Goal: Task Accomplishment & Management: Use online tool/utility

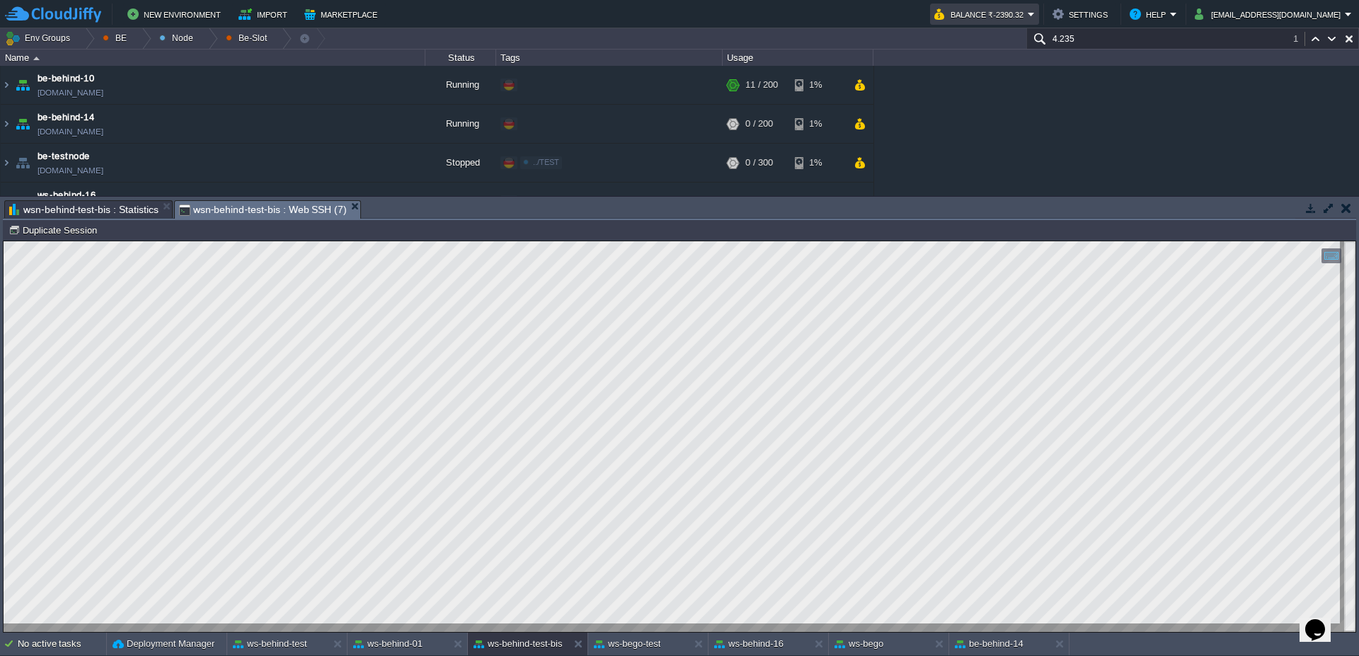
scroll to position [1, 45]
click at [624, 646] on button "ws-bego-test" at bounding box center [627, 644] width 67 height 14
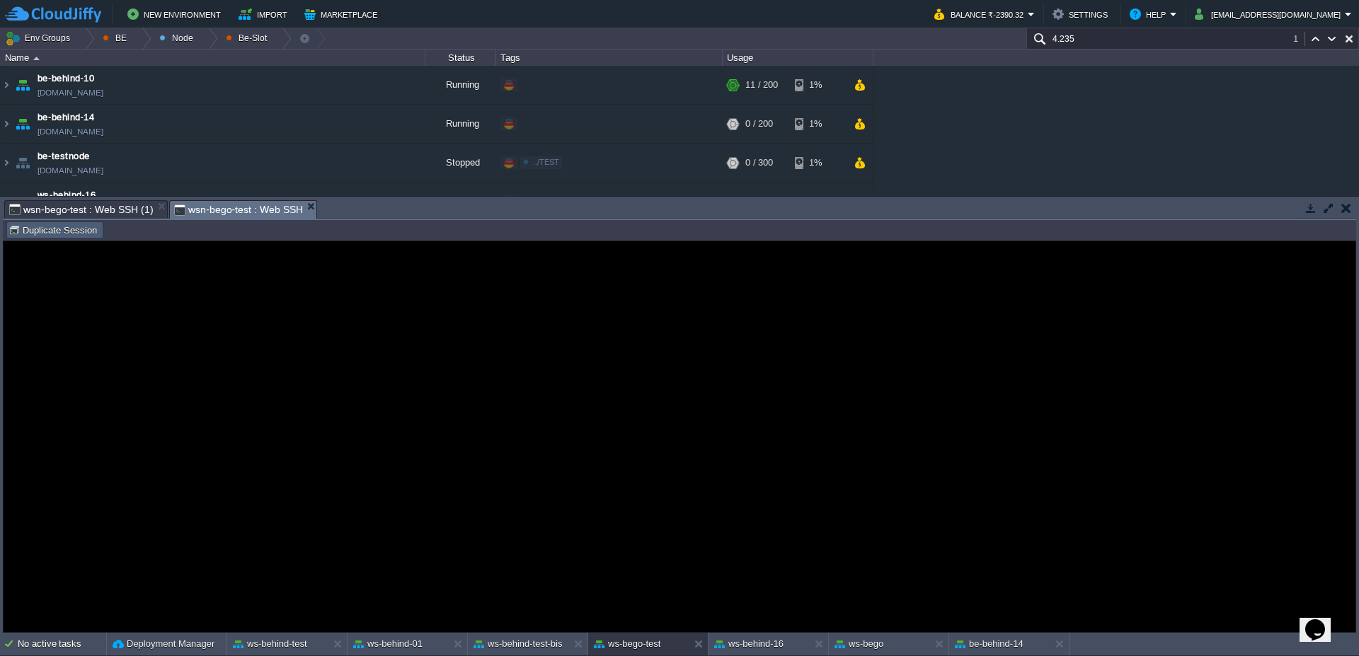
click at [64, 233] on button "Duplicate Session" at bounding box center [54, 230] width 93 height 13
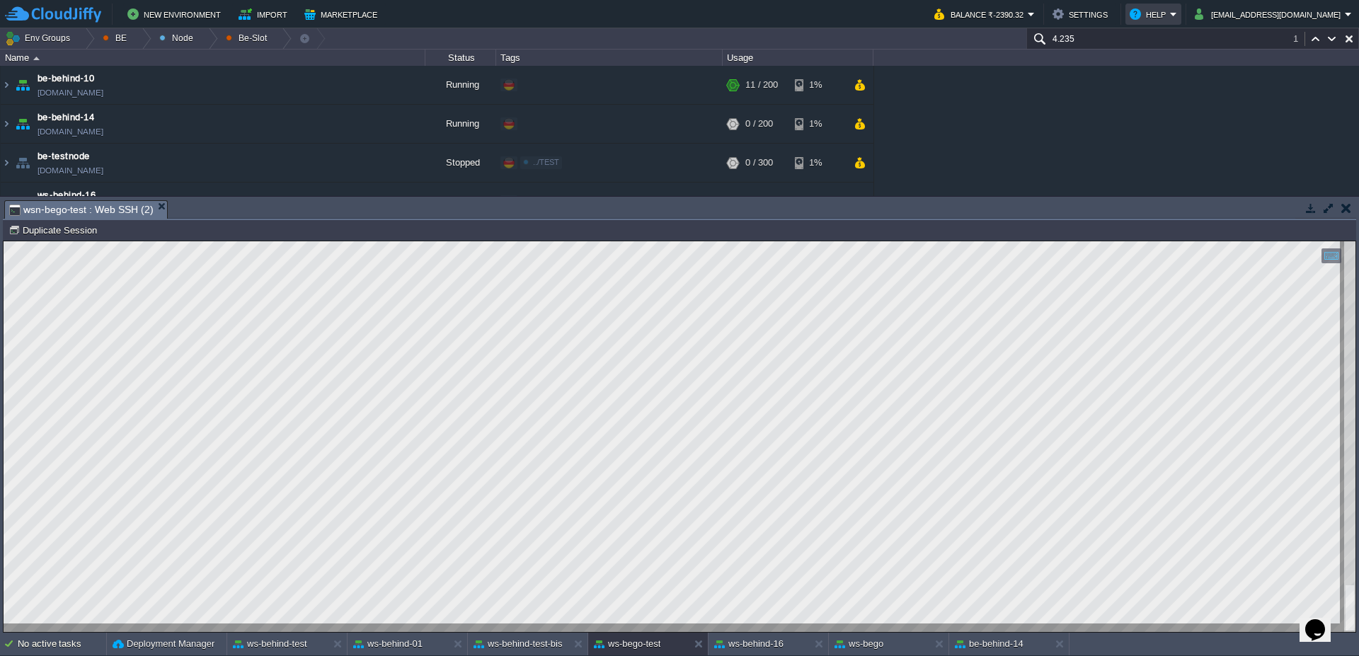
scroll to position [20, 910]
type textarea ".MJDriverSQL INFO: com.mysql.cj.jdbc.ClientPreparedStatement: SELECT t1.* FROM …"
click at [1, 126] on img at bounding box center [6, 124] width 11 height 38
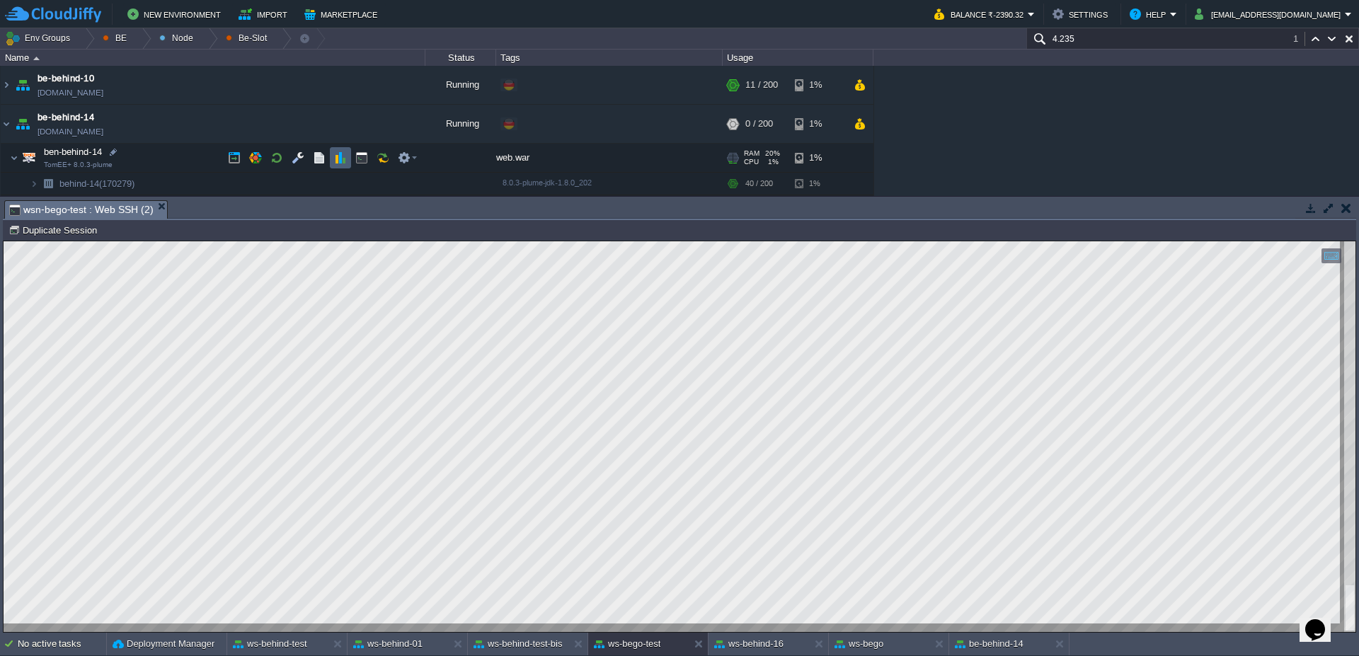
click at [345, 163] on button "button" at bounding box center [340, 157] width 13 height 13
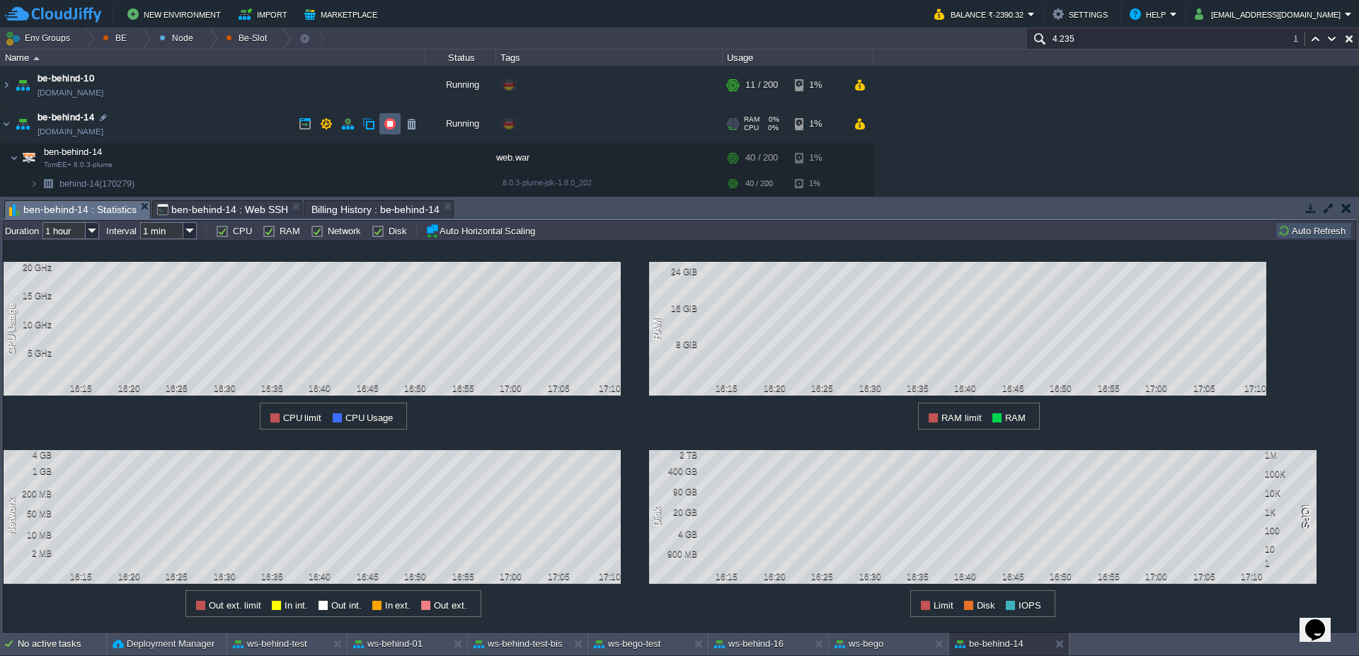
click at [391, 124] on button "button" at bounding box center [389, 123] width 13 height 13
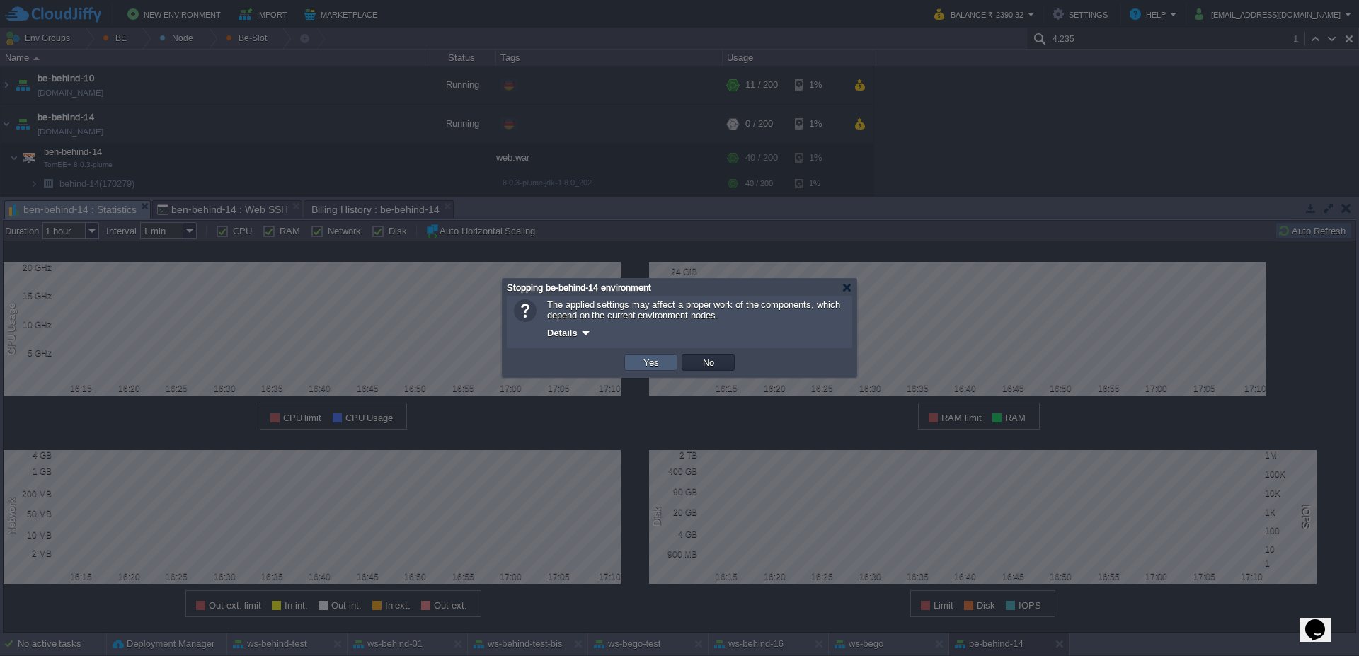
click at [643, 368] on button "Yes" at bounding box center [651, 362] width 24 height 13
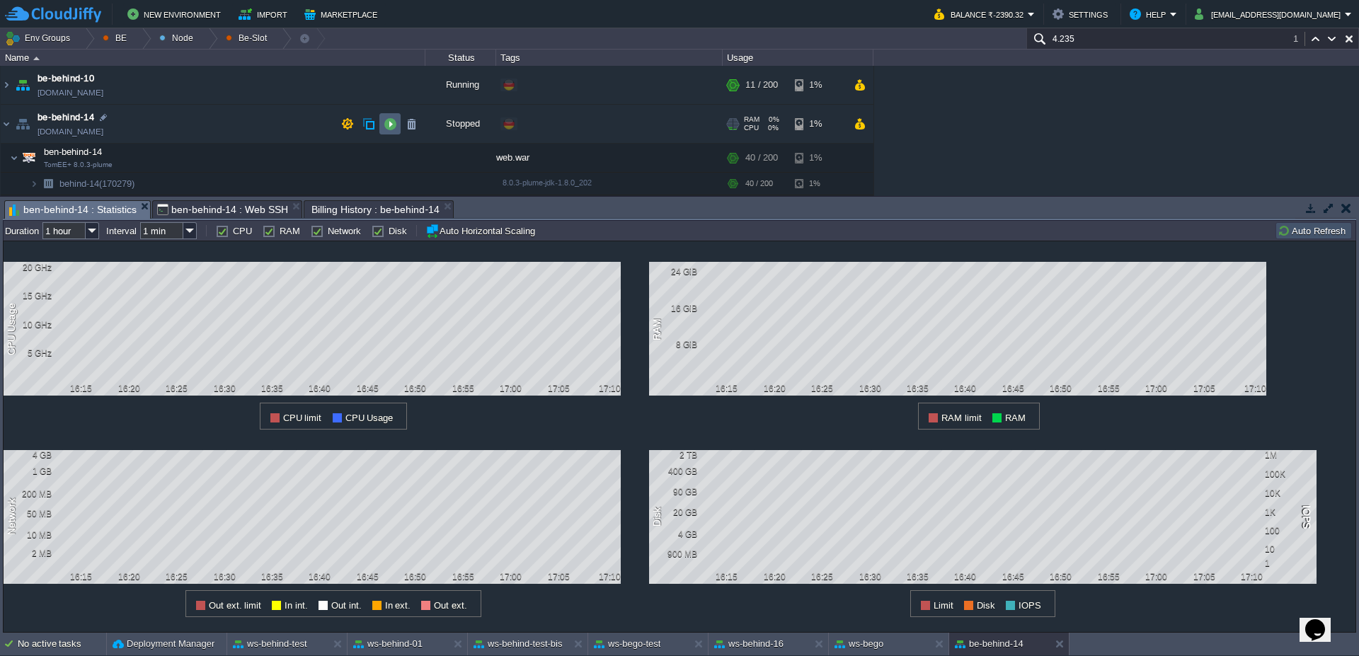
click at [393, 122] on button "button" at bounding box center [389, 123] width 13 height 13
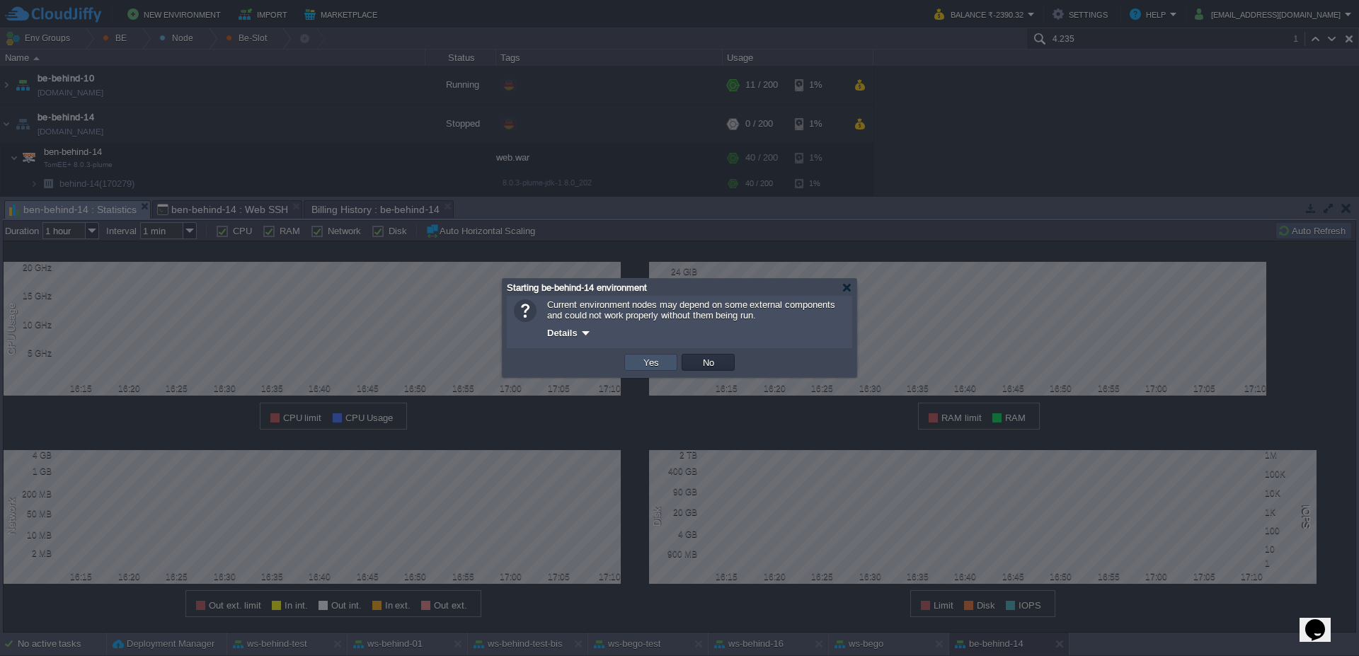
click at [643, 367] on button "Yes" at bounding box center [651, 362] width 24 height 13
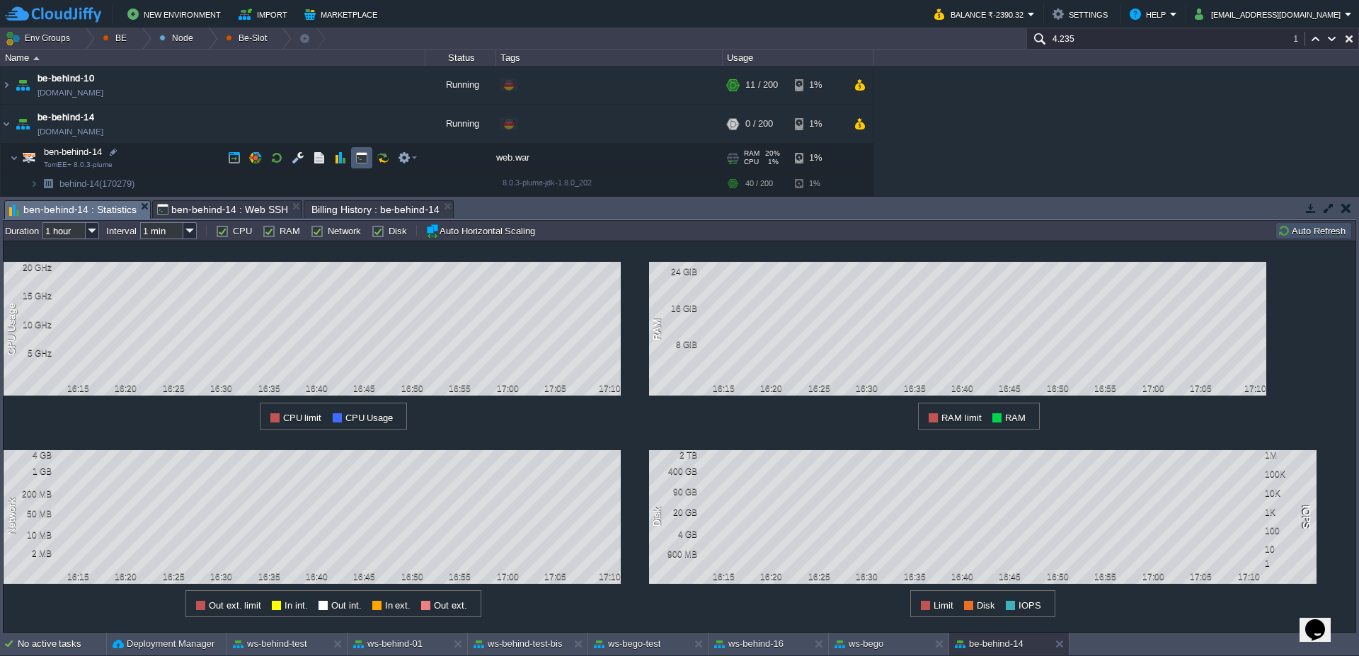
click at [364, 164] on td at bounding box center [361, 157] width 21 height 21
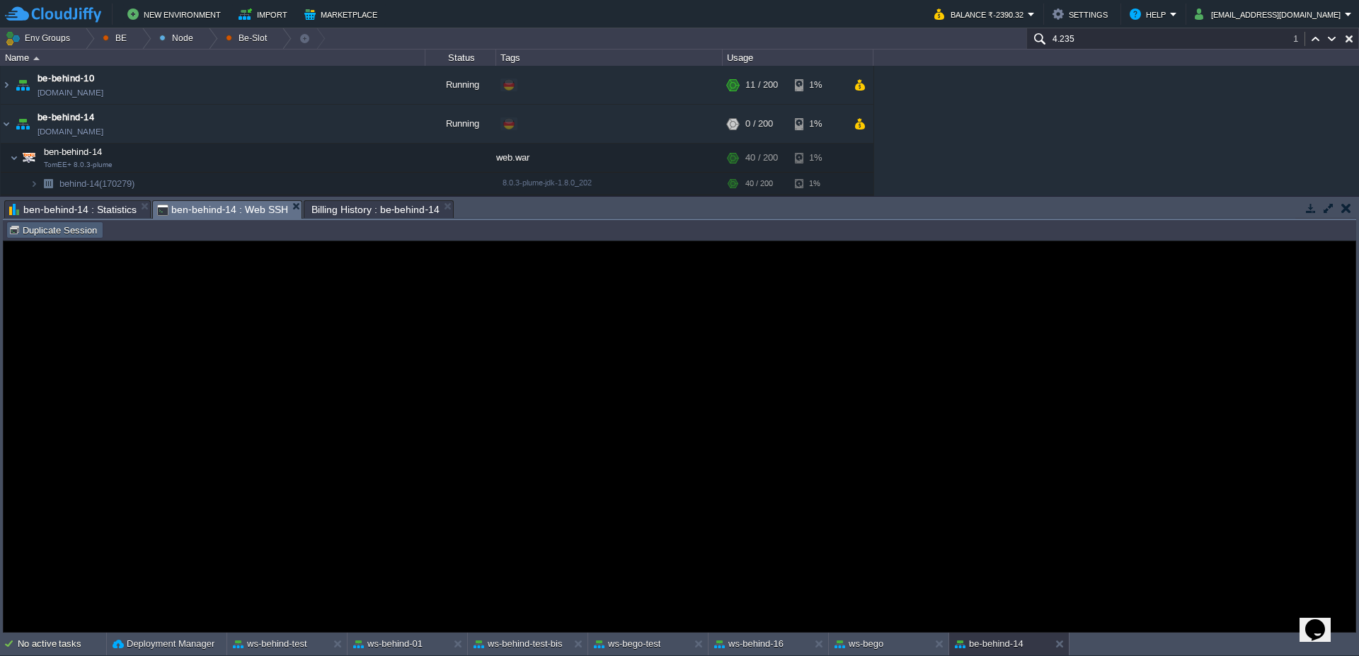
click at [82, 230] on button "Duplicate Session" at bounding box center [54, 230] width 93 height 13
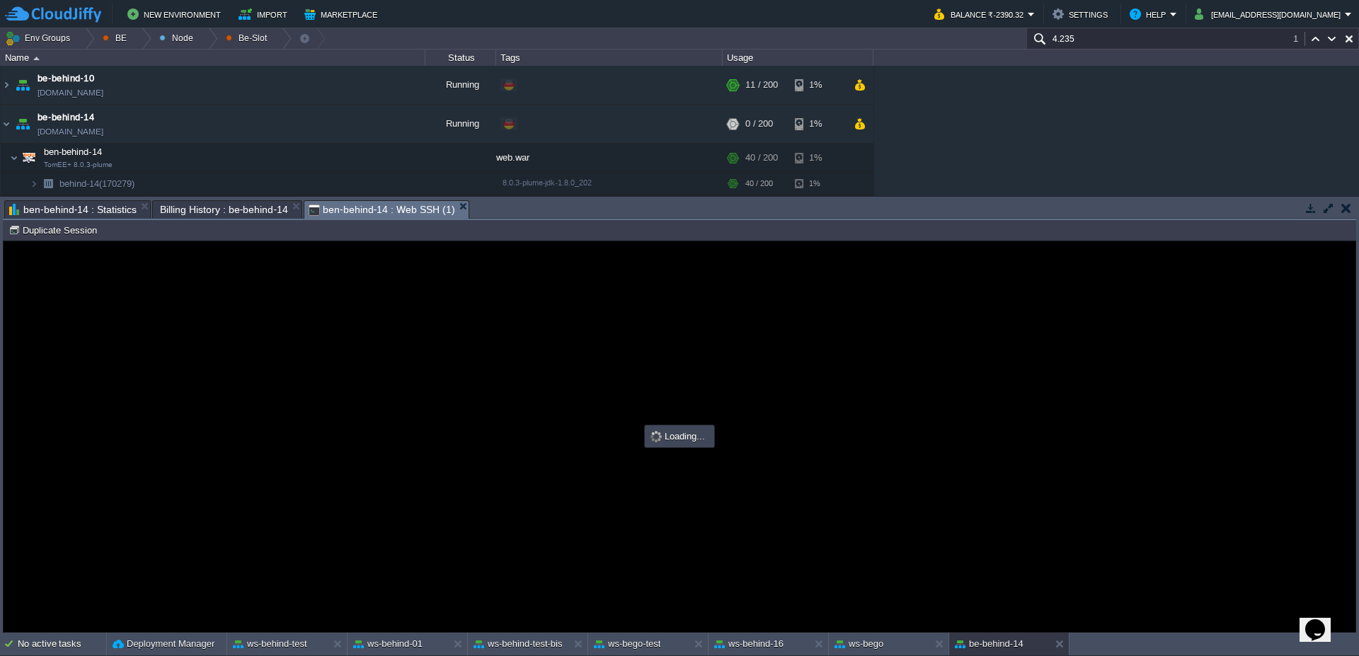
scroll to position [0, 0]
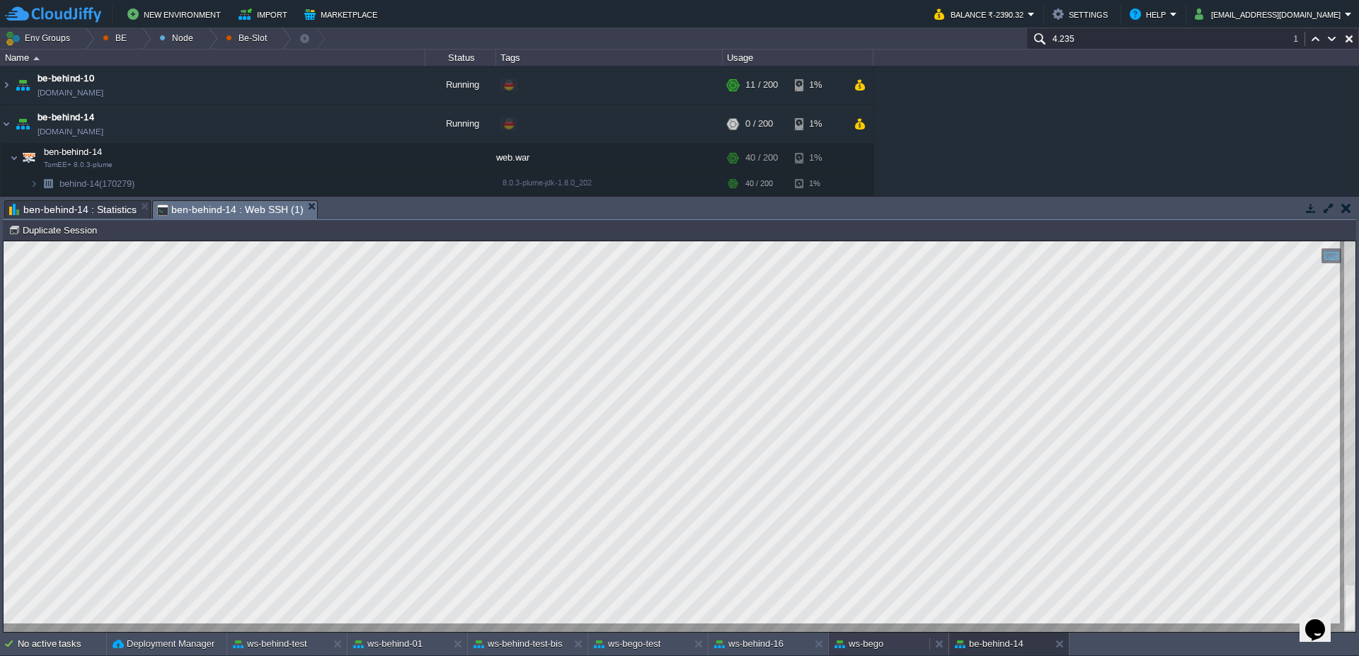
click at [872, 642] on button "ws-bego" at bounding box center [858, 644] width 49 height 14
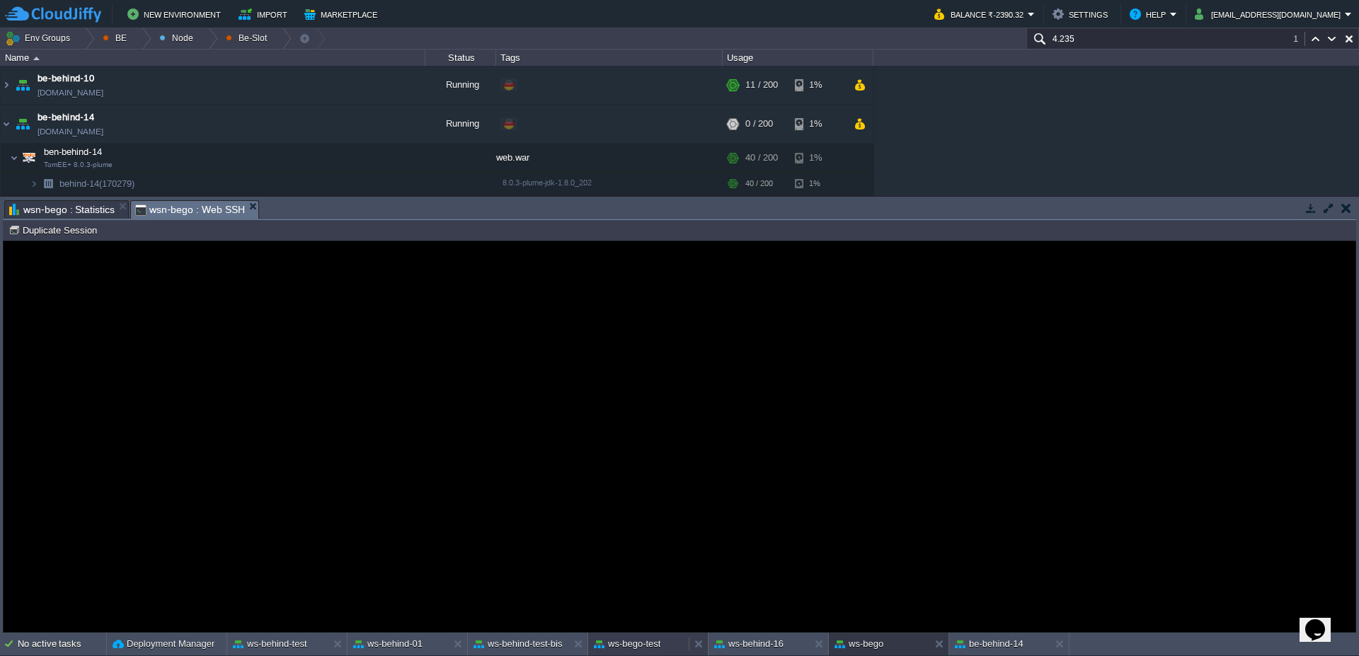
click at [634, 640] on button "ws-bego-test" at bounding box center [627, 644] width 67 height 14
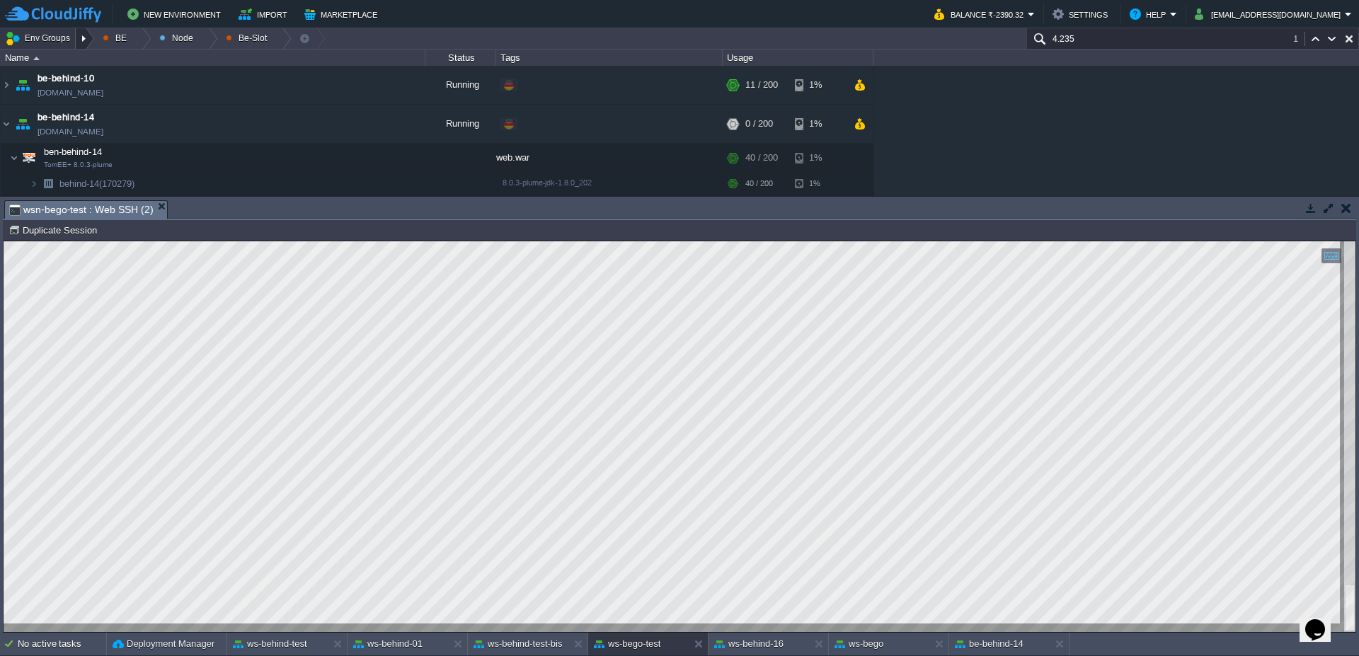
click at [93, 43] on div at bounding box center [85, 38] width 19 height 21
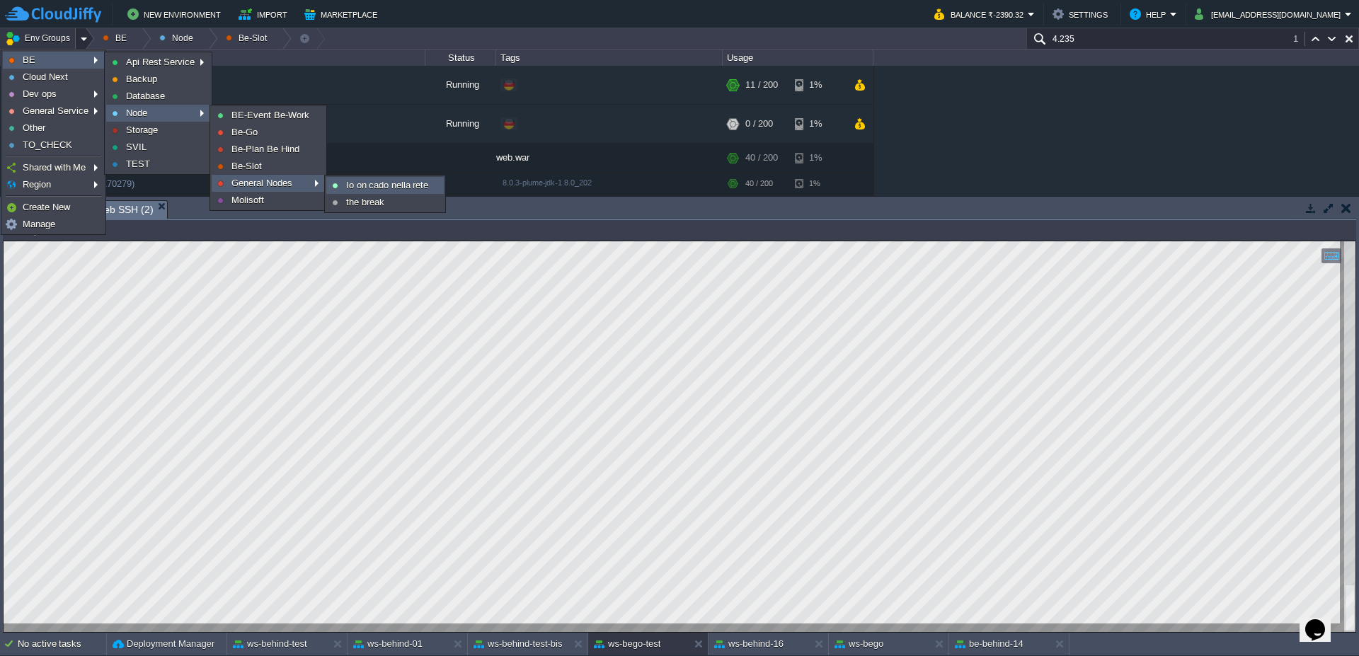
click at [400, 182] on span "Io on cado nella rete" at bounding box center [387, 185] width 82 height 11
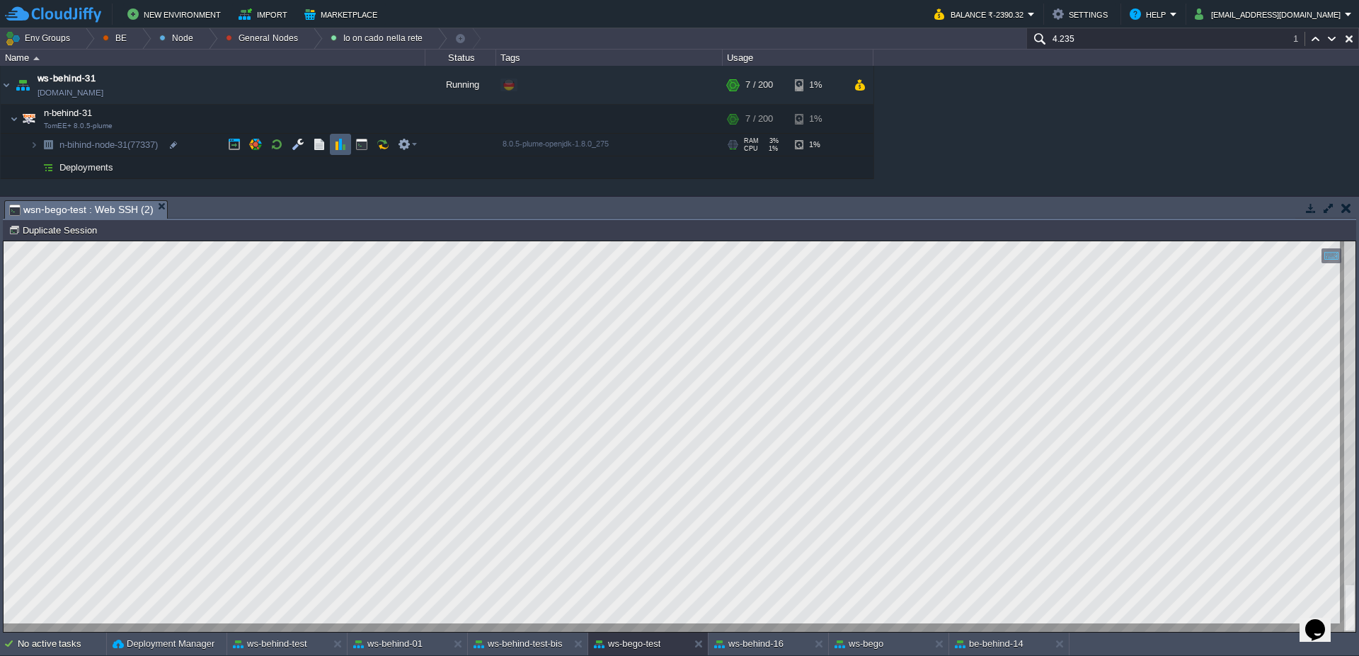
click at [337, 151] on td at bounding box center [340, 144] width 21 height 21
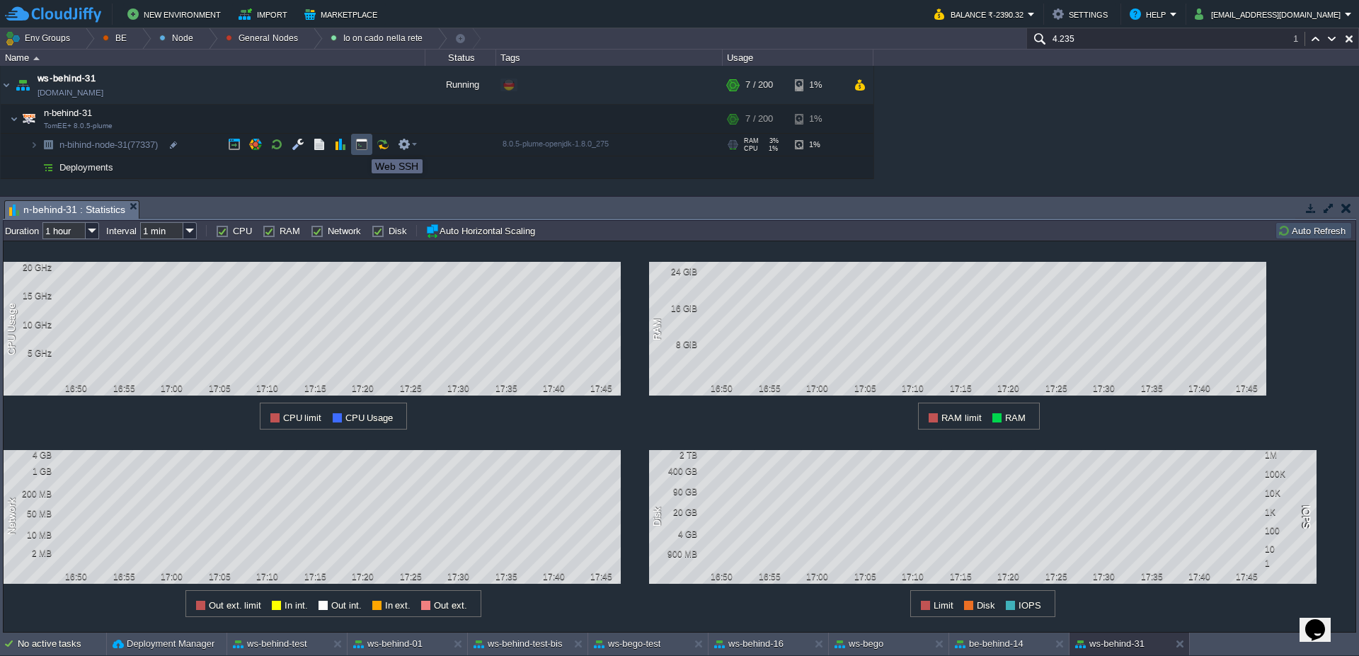
click at [361, 146] on button "button" at bounding box center [361, 144] width 13 height 13
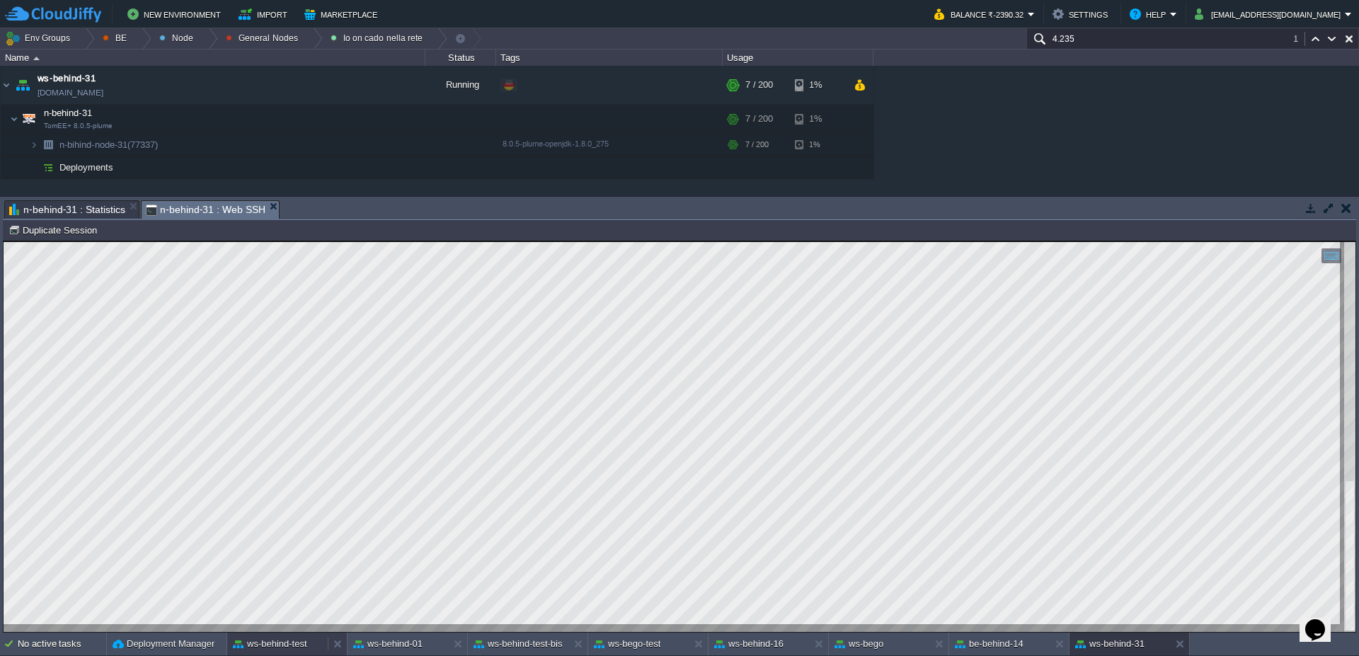
click at [292, 643] on button "ws-behind-test" at bounding box center [270, 644] width 74 height 14
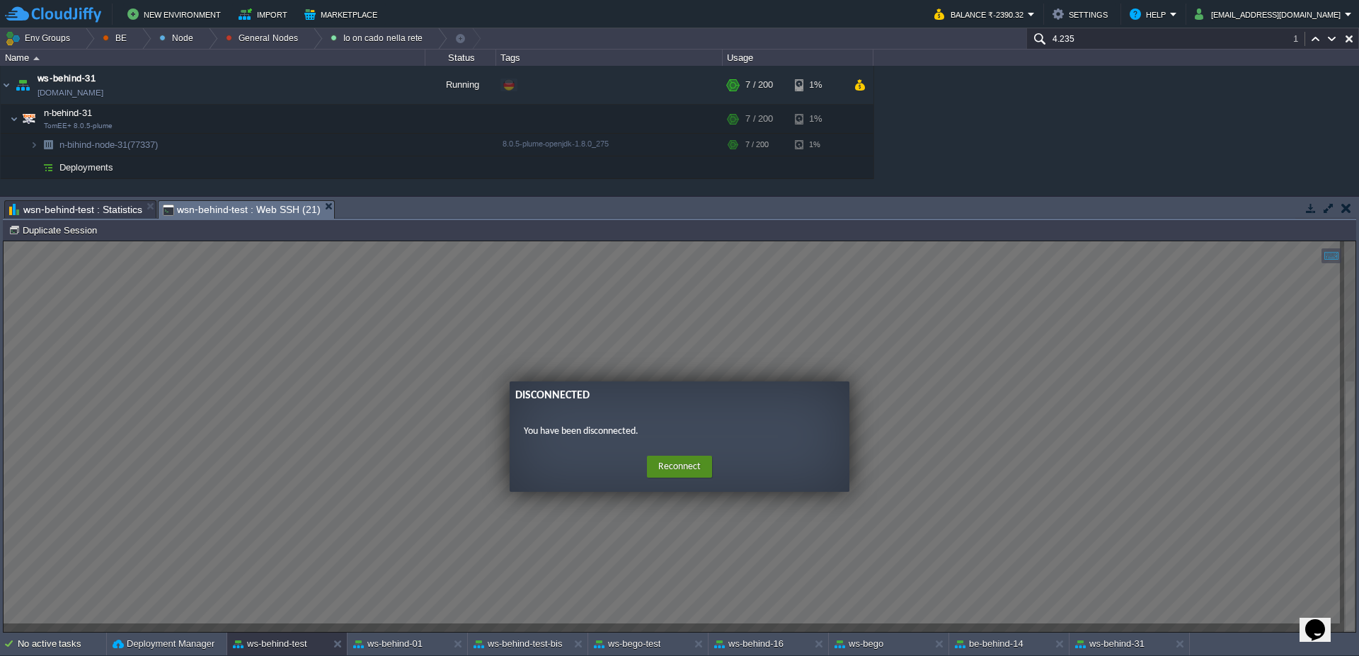
click at [684, 465] on button "Reconnect" at bounding box center [679, 467] width 65 height 23
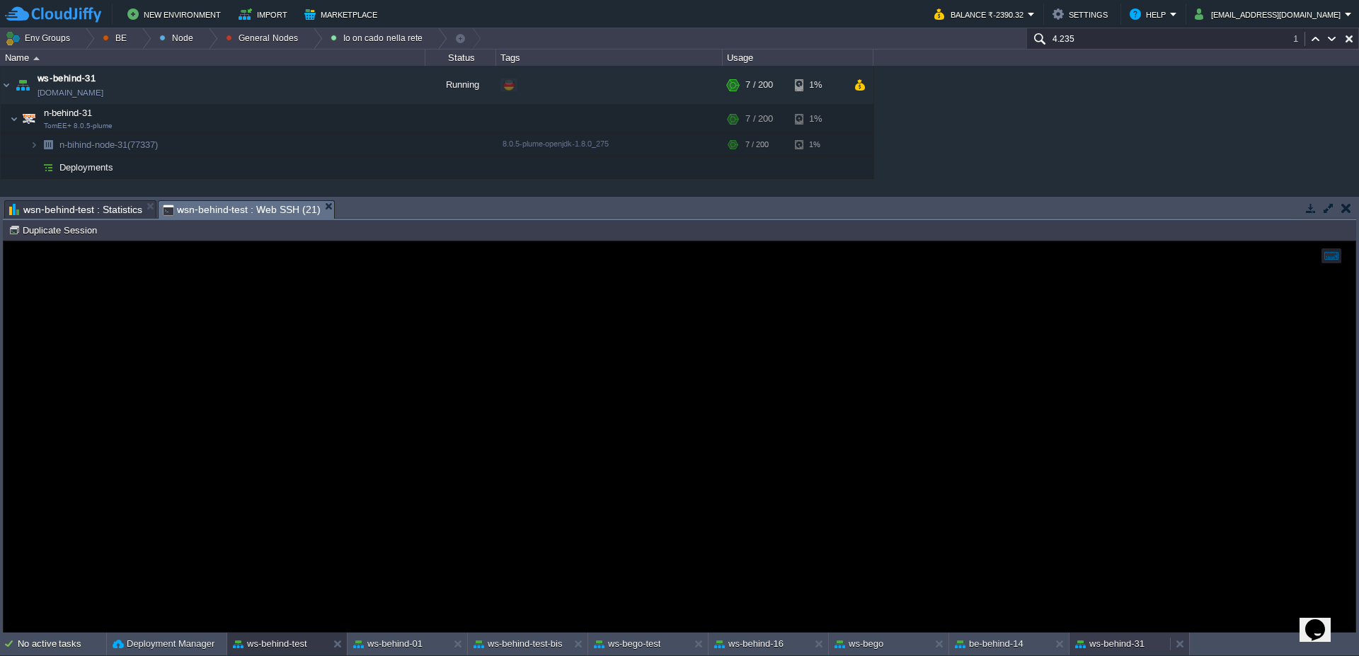
click at [1114, 636] on div "ws-behind-31" at bounding box center [1119, 644] width 100 height 23
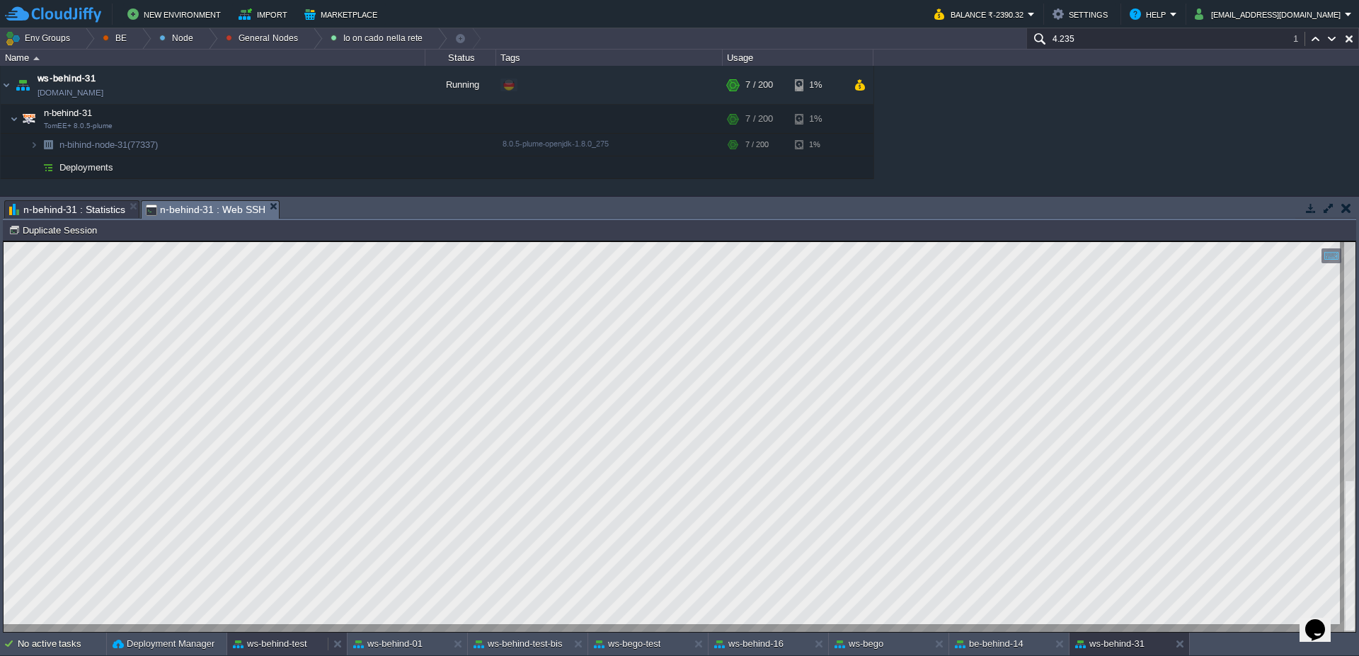
click at [283, 650] on button "ws-behind-test" at bounding box center [270, 644] width 74 height 14
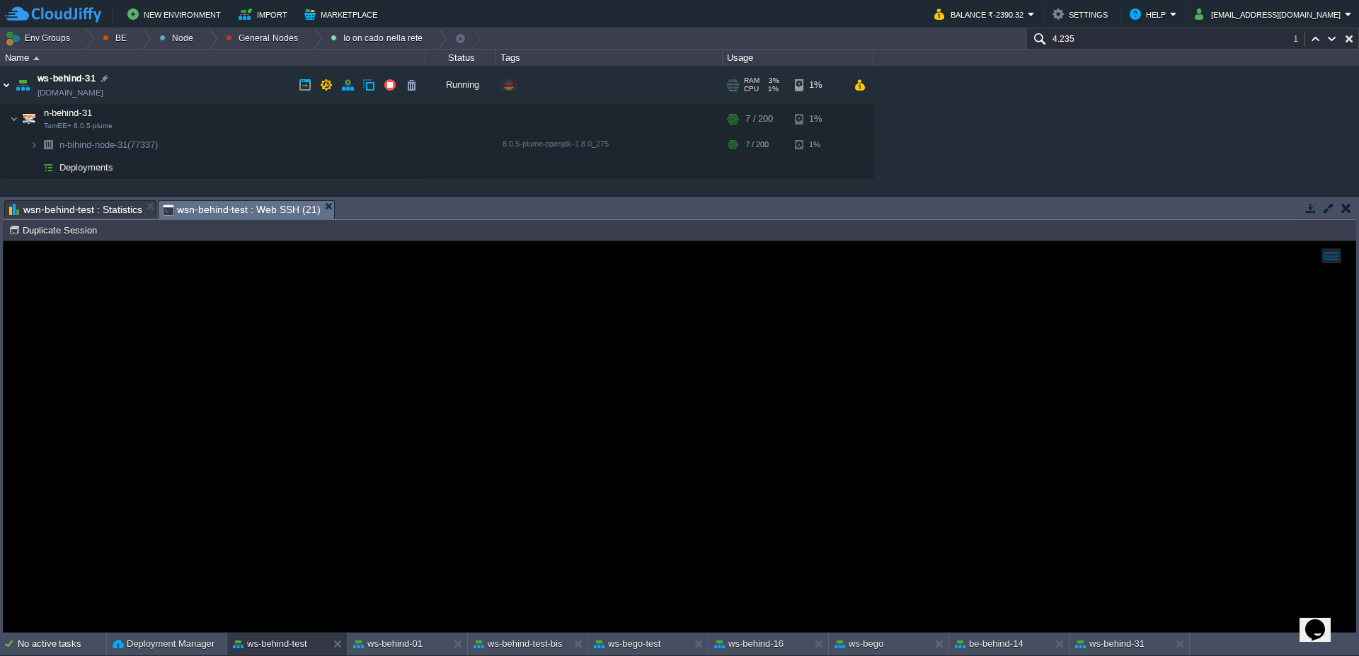
click at [1, 86] on img at bounding box center [6, 85] width 11 height 38
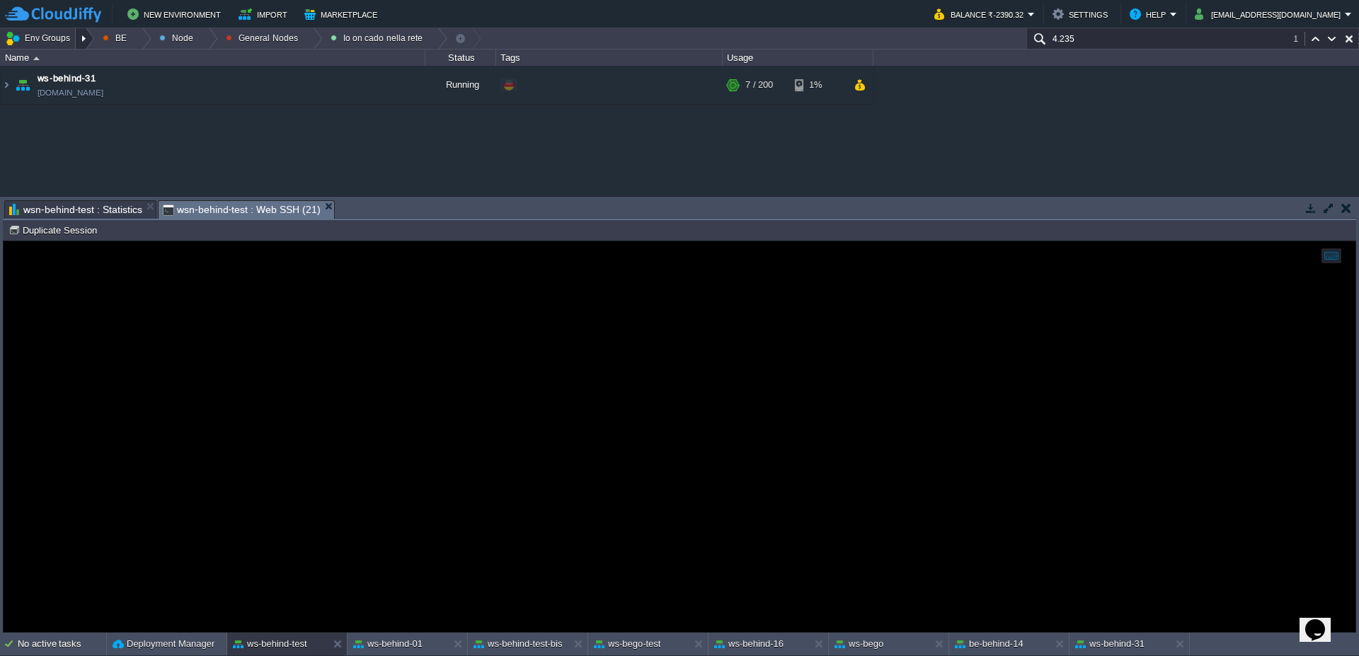
click at [90, 32] on div at bounding box center [85, 38] width 19 height 21
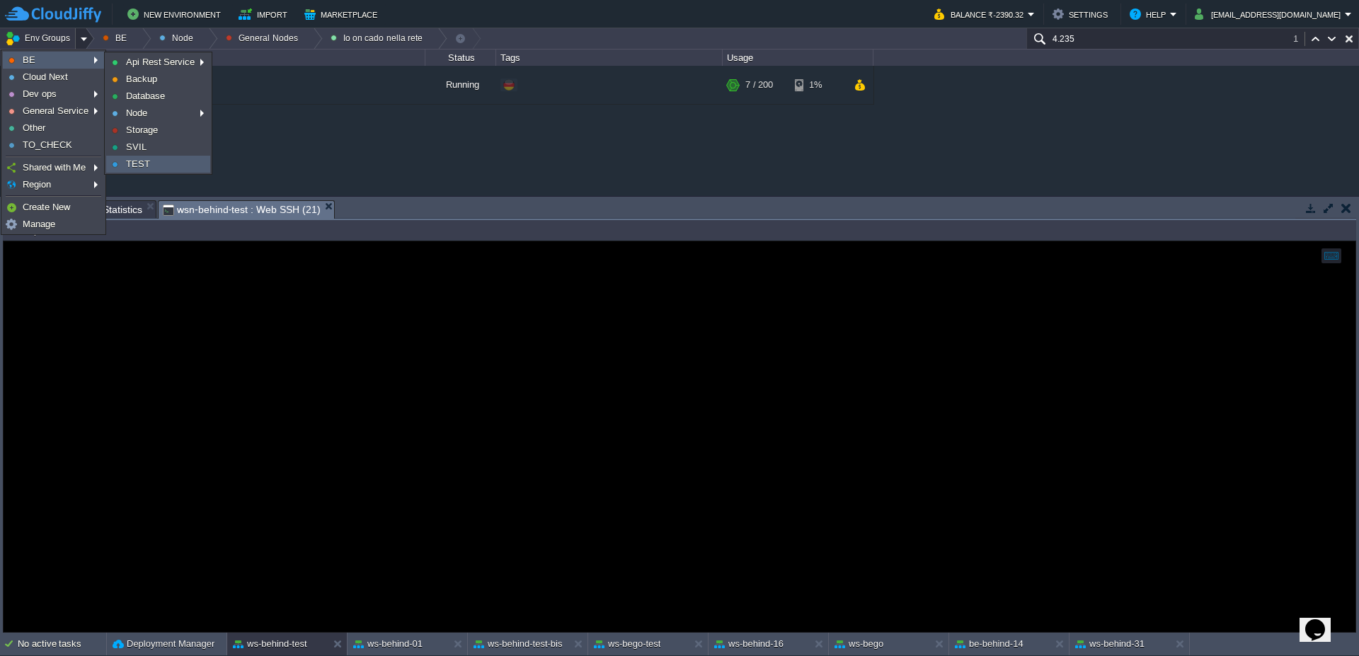
click at [140, 161] on span "TEST" at bounding box center [138, 163] width 24 height 11
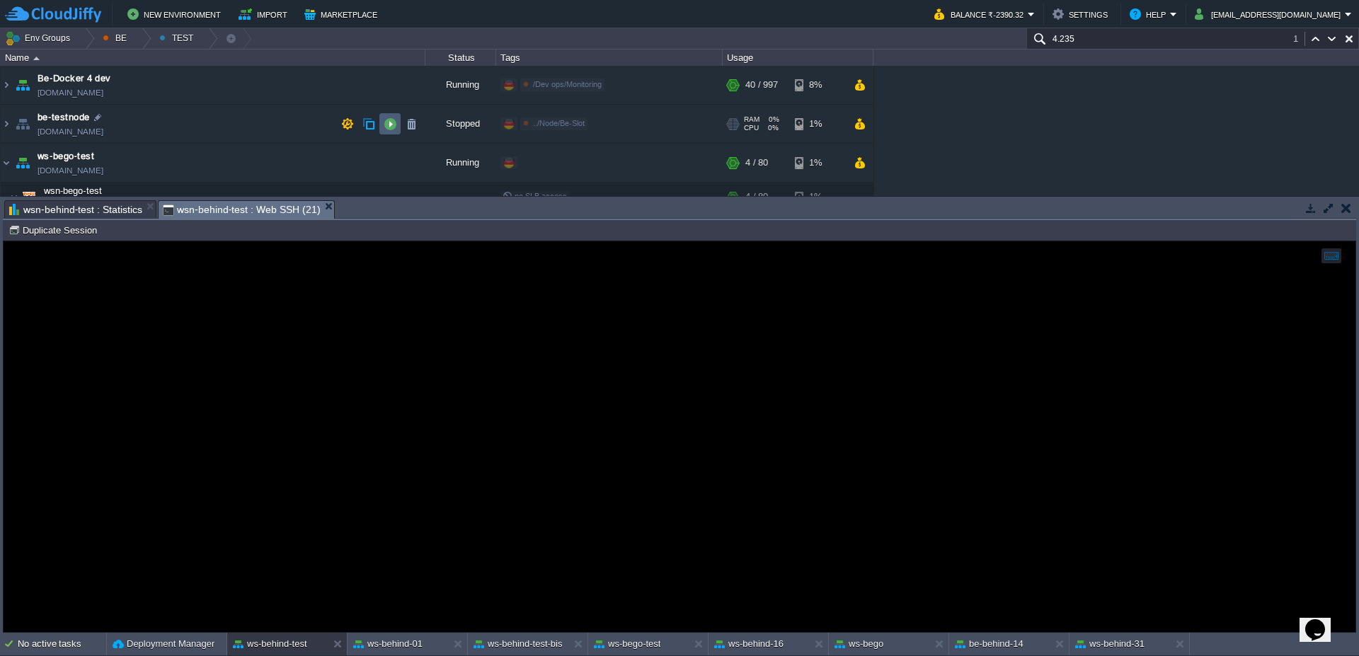
click at [380, 122] on td at bounding box center [389, 123] width 21 height 21
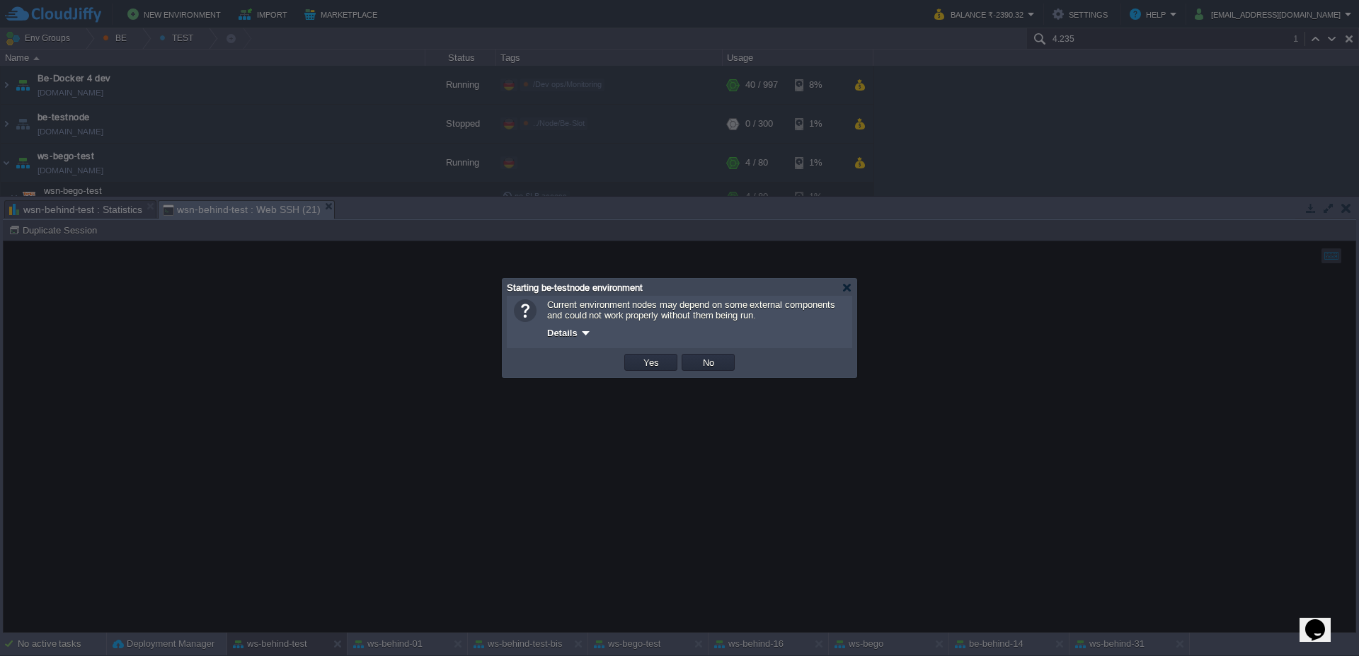
click at [638, 360] on td "Yes" at bounding box center [650, 362] width 53 height 17
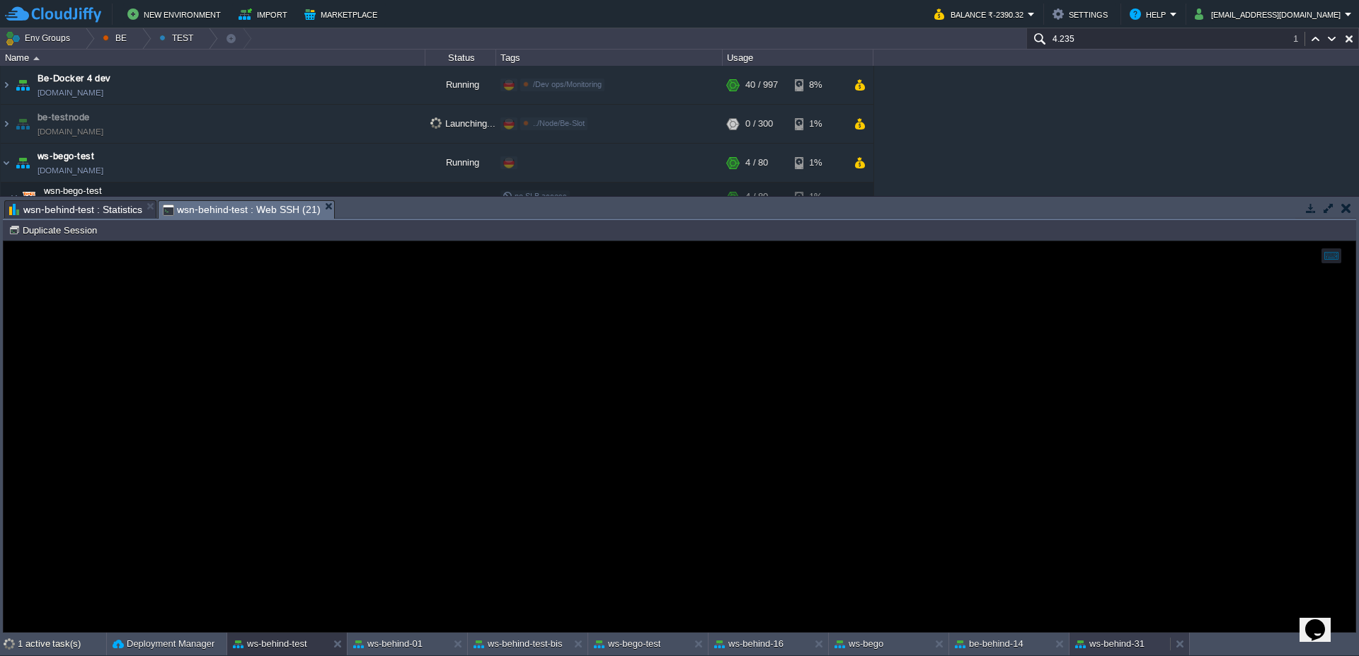
click at [1148, 651] on div "ws-behind-31" at bounding box center [1119, 644] width 100 height 23
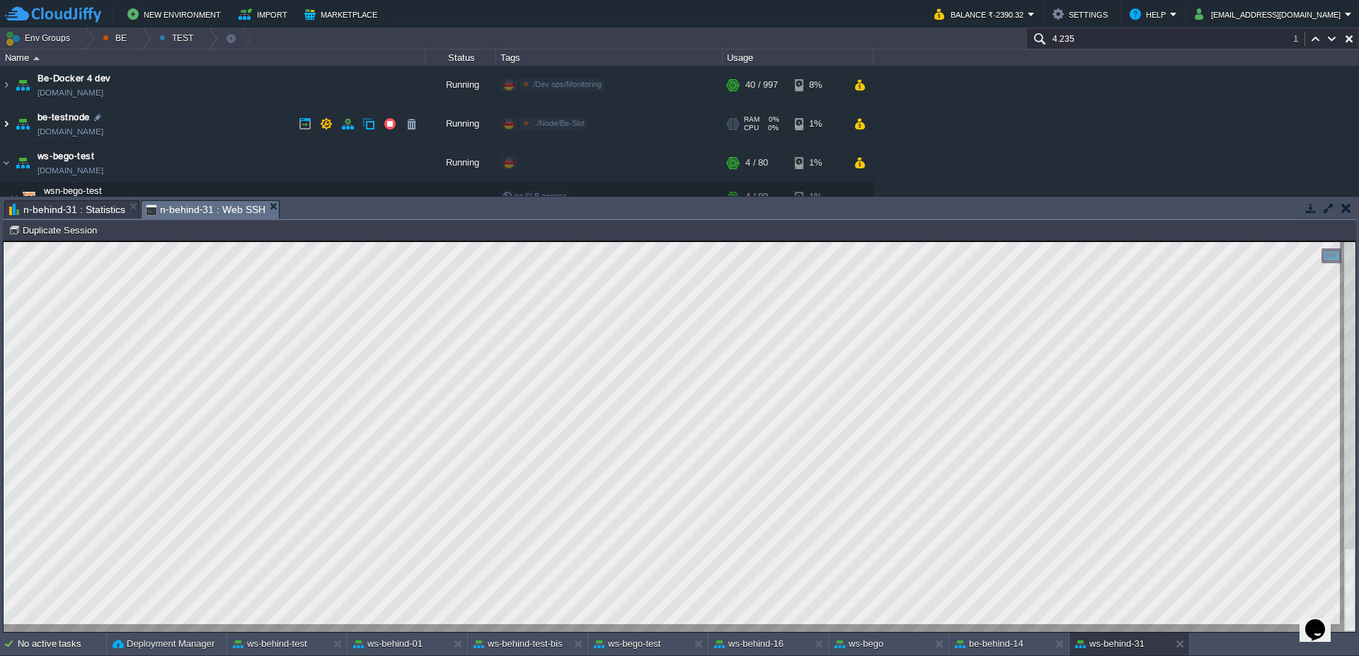
click at [6, 123] on img at bounding box center [6, 124] width 11 height 38
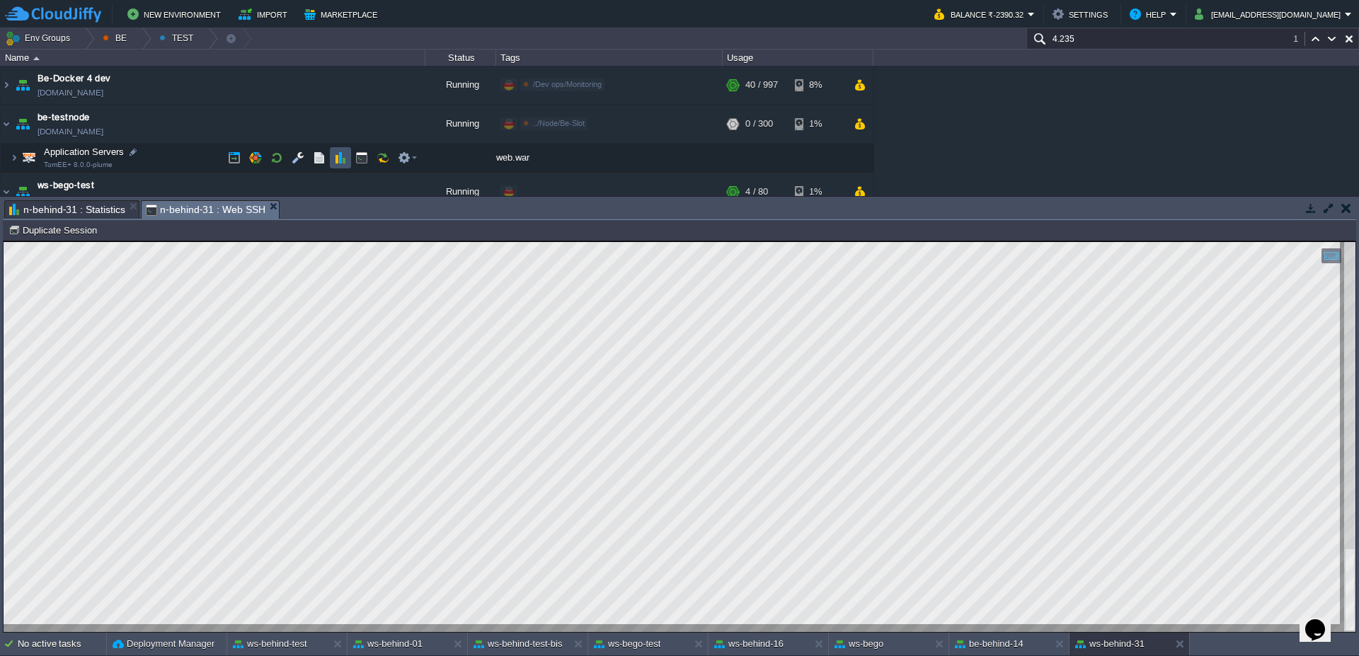
click at [335, 156] on button "button" at bounding box center [340, 157] width 13 height 13
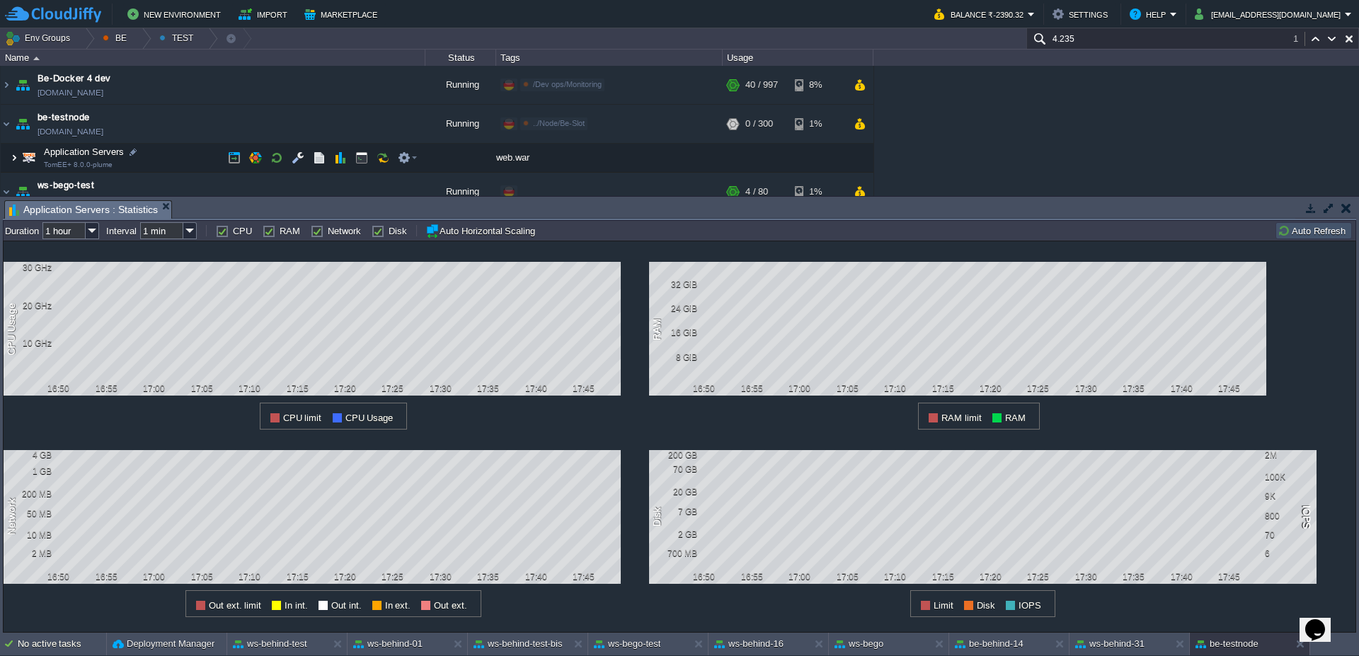
click at [12, 157] on img at bounding box center [14, 158] width 8 height 28
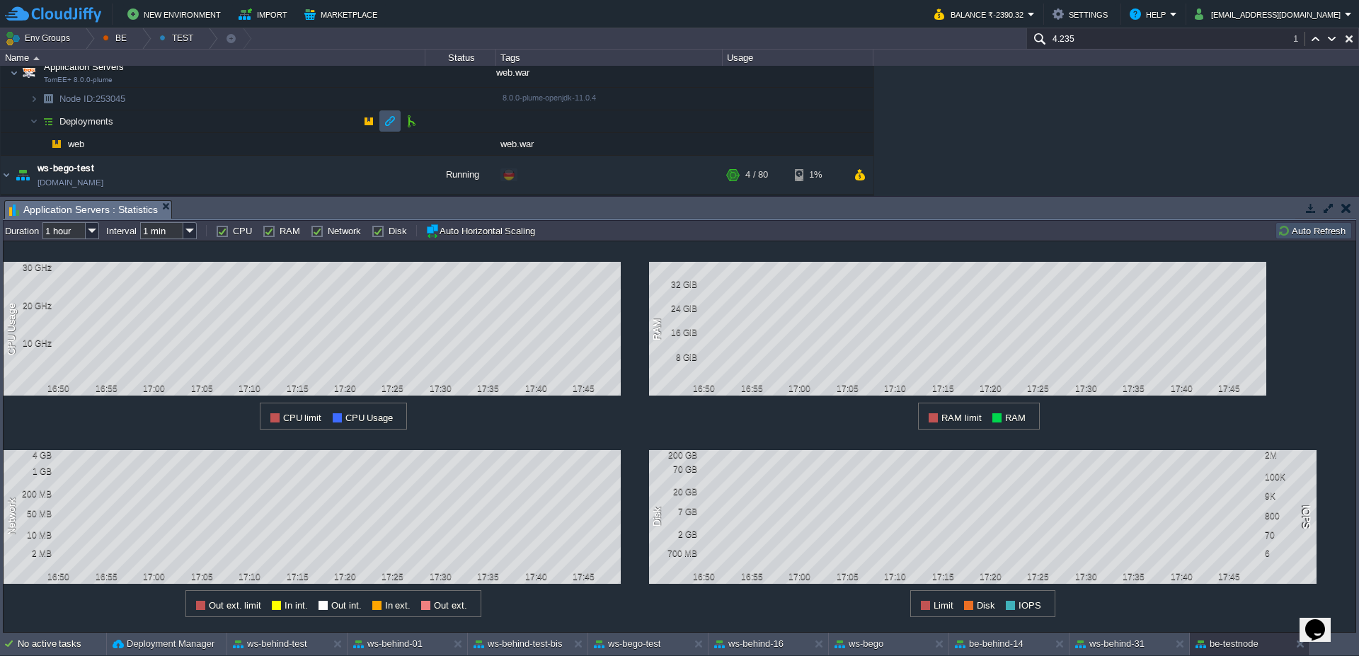
click at [390, 117] on button "button" at bounding box center [389, 121] width 13 height 13
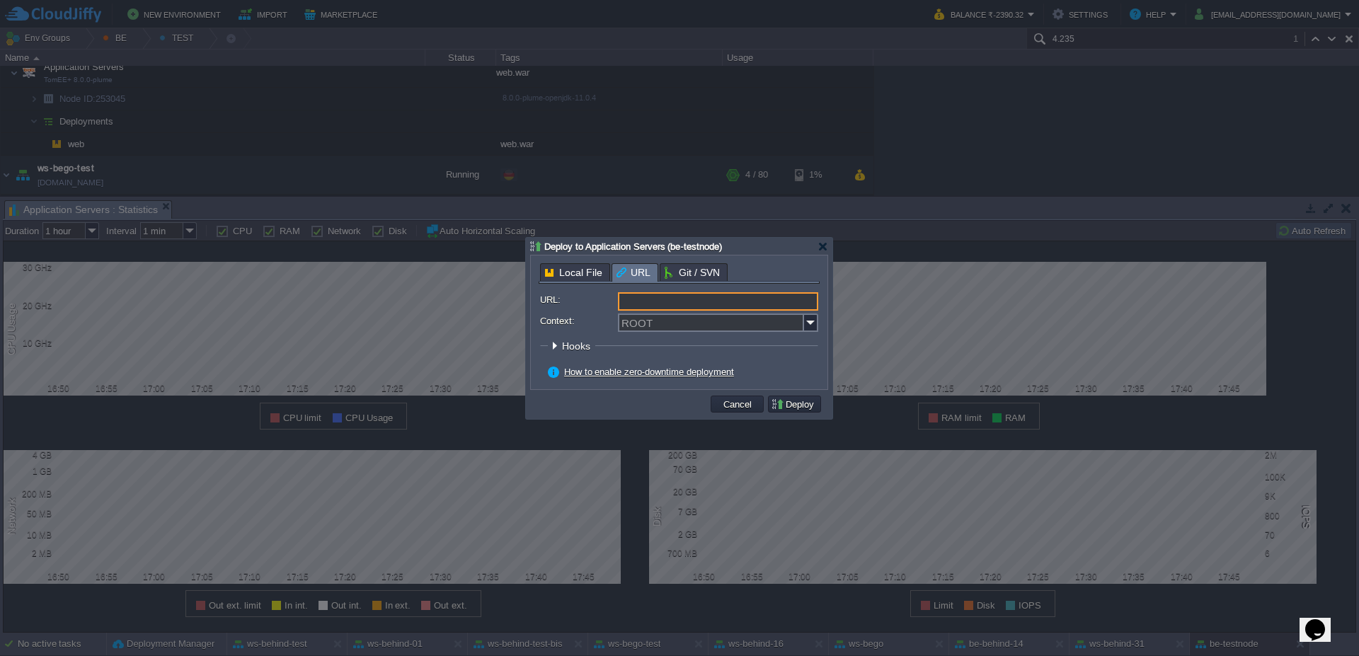
click at [783, 295] on input "URL:" at bounding box center [718, 301] width 200 height 18
type input "[URL][DOMAIN_NAME]"
click at [729, 321] on input "Context:" at bounding box center [711, 322] width 186 height 18
click at [815, 328] on img at bounding box center [811, 322] width 14 height 18
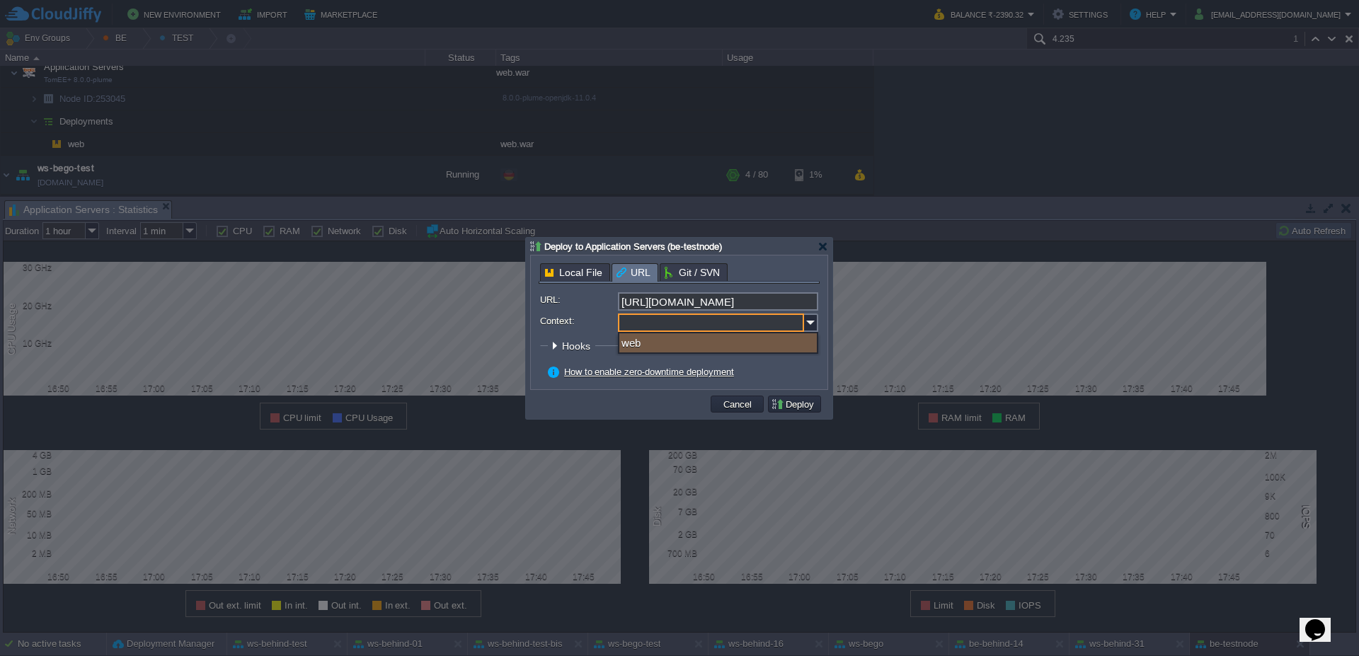
click at [728, 342] on div "web" at bounding box center [717, 342] width 197 height 19
click at [623, 323] on input "web" at bounding box center [711, 322] width 186 height 18
click at [698, 318] on input "test-web" at bounding box center [711, 322] width 186 height 18
click button "Pre" at bounding box center [0, 0] width 0 height 0
drag, startPoint x: 642, startPoint y: 327, endPoint x: 546, endPoint y: 321, distance: 95.7
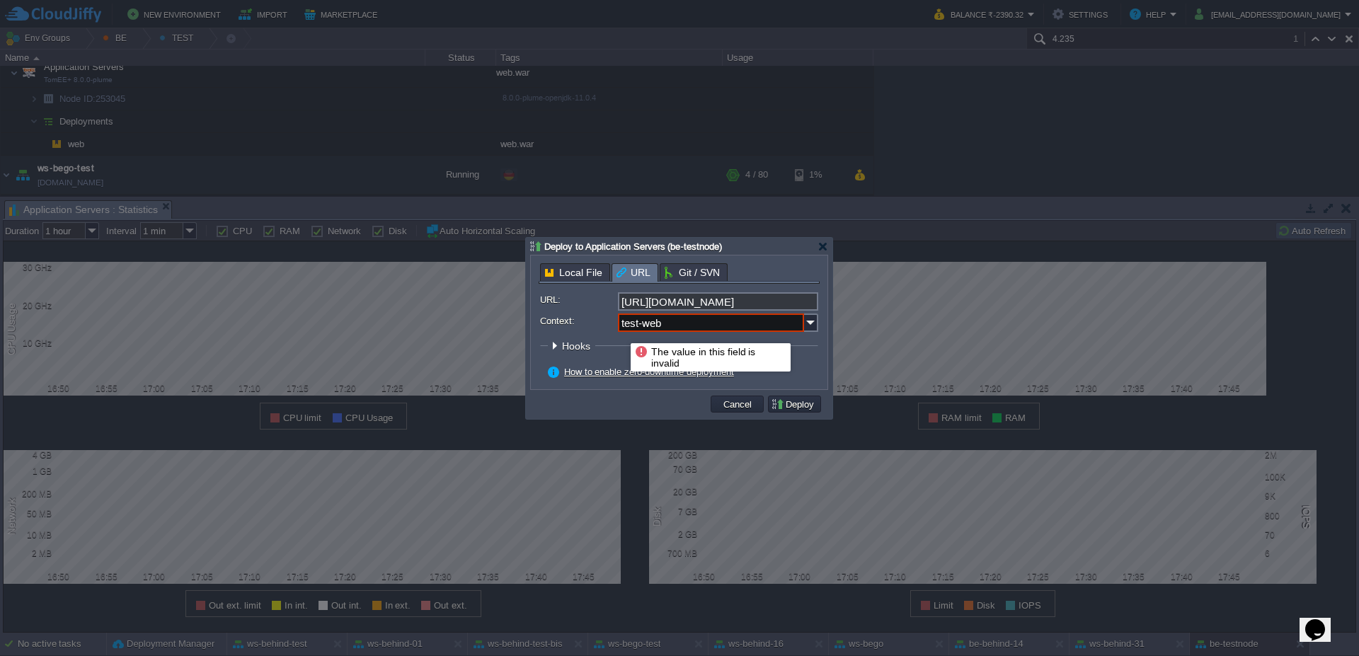
click at [546, 321] on div "Context: test-web" at bounding box center [679, 322] width 278 height 18
type input "web"
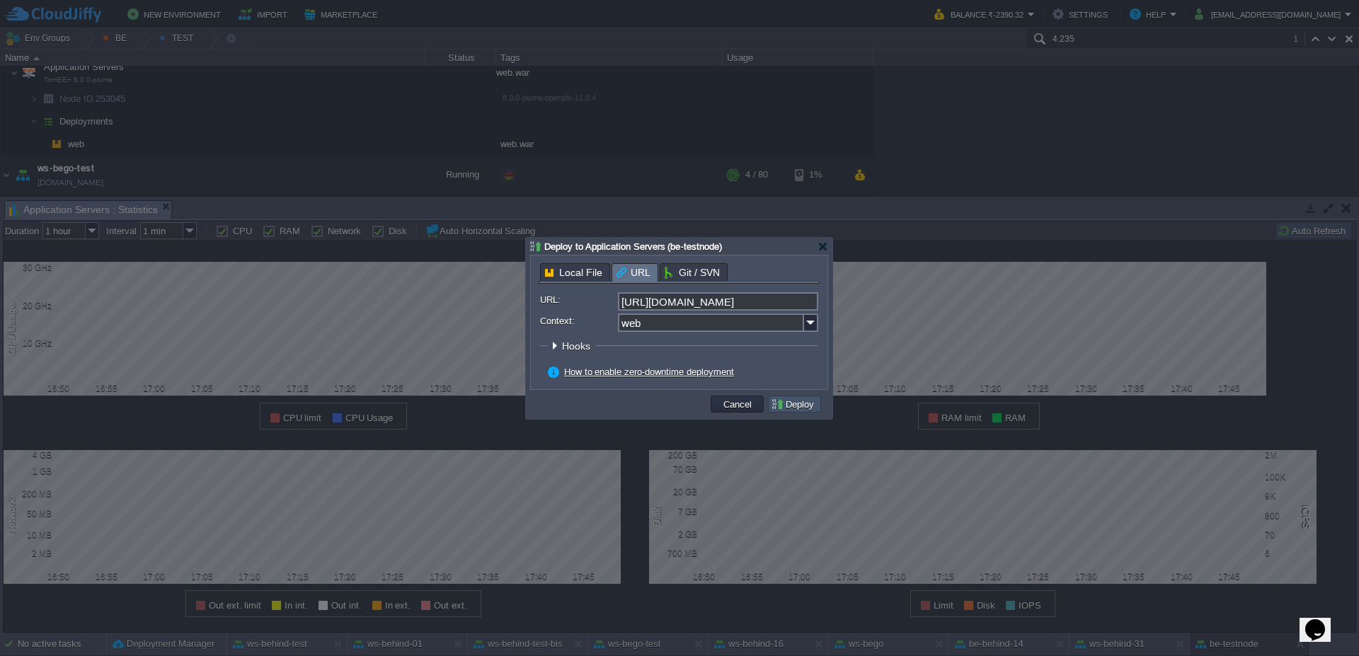
click at [798, 405] on button "Deploy" at bounding box center [794, 404] width 47 height 13
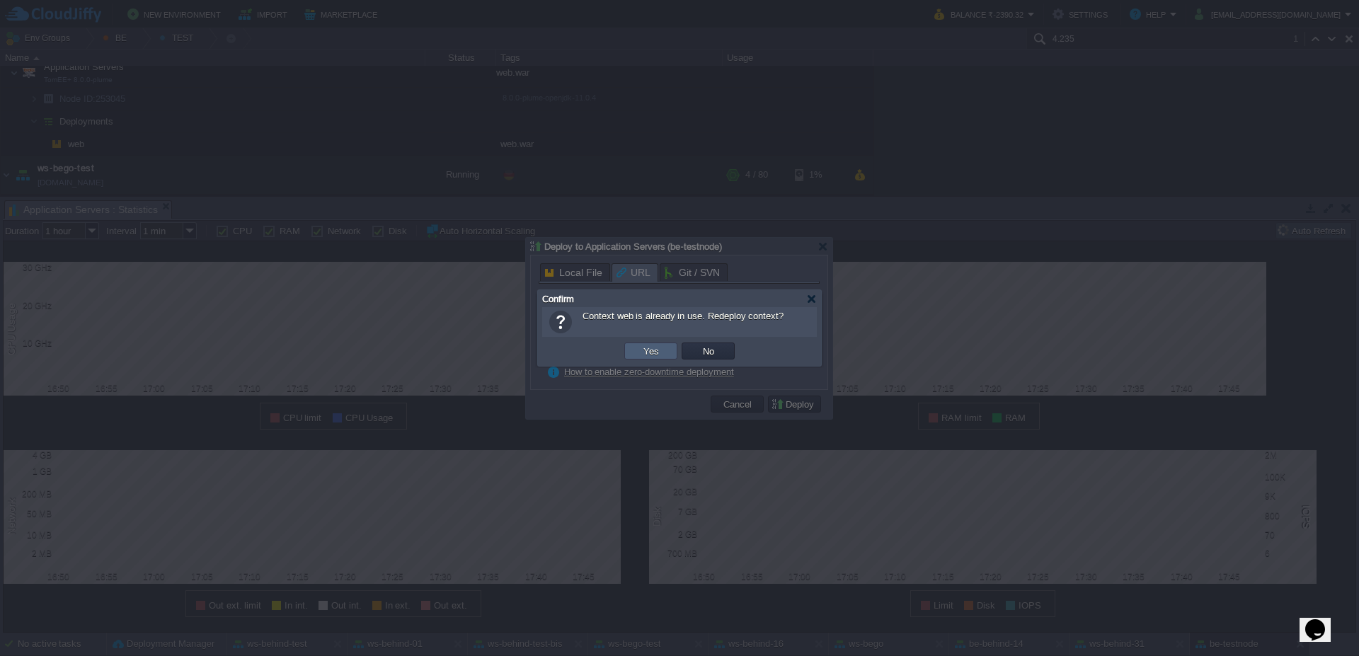
click at [652, 354] on button "Yes" at bounding box center [651, 351] width 24 height 13
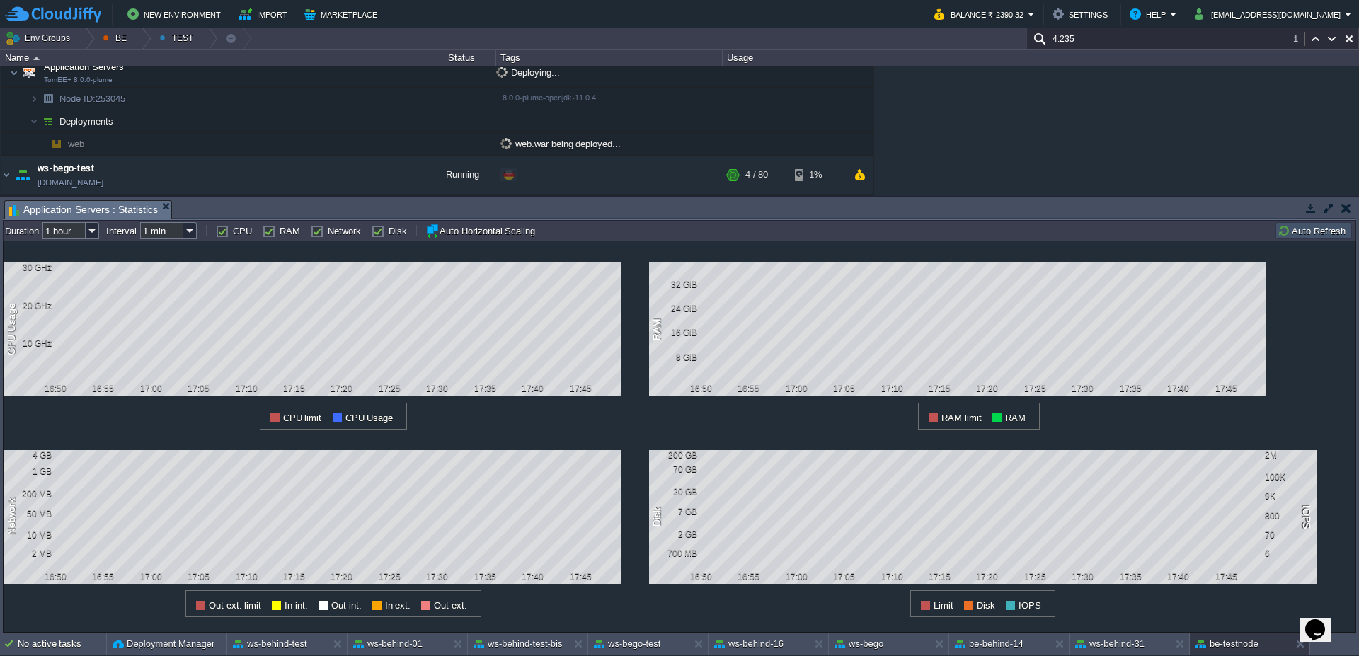
scroll to position [81, 0]
click at [1311, 229] on button "Auto Refresh" at bounding box center [1313, 230] width 72 height 13
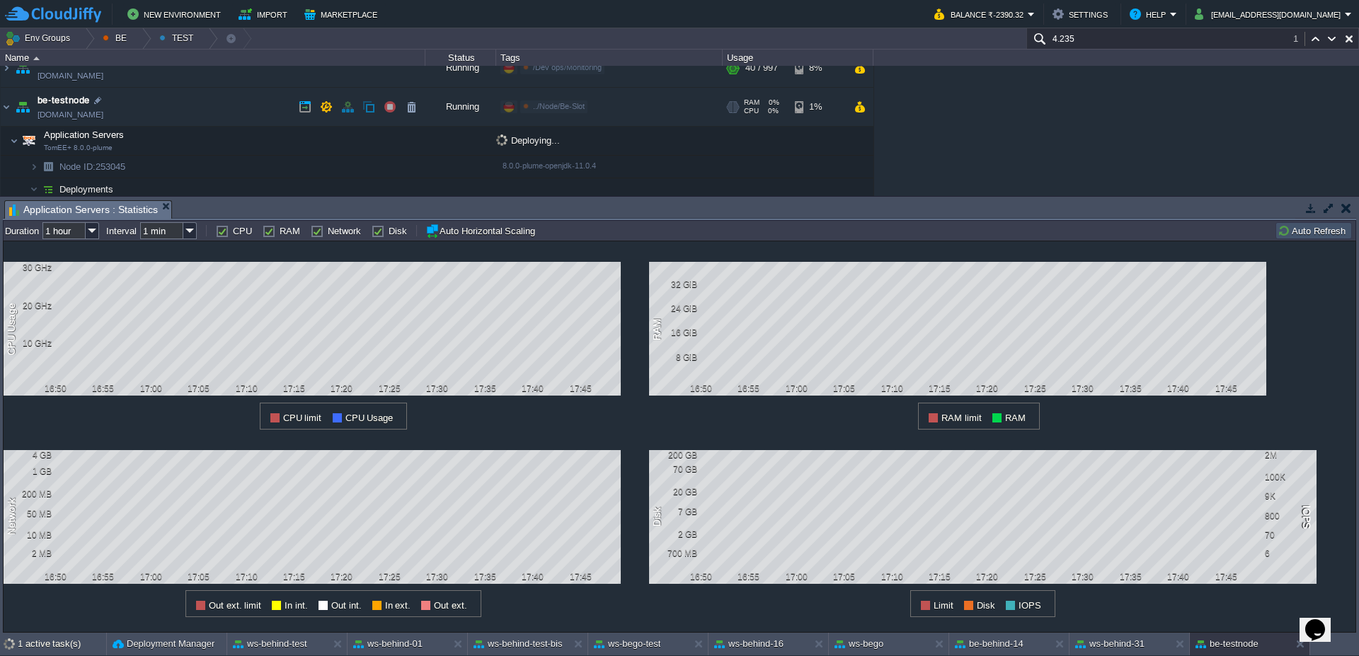
scroll to position [0, 0]
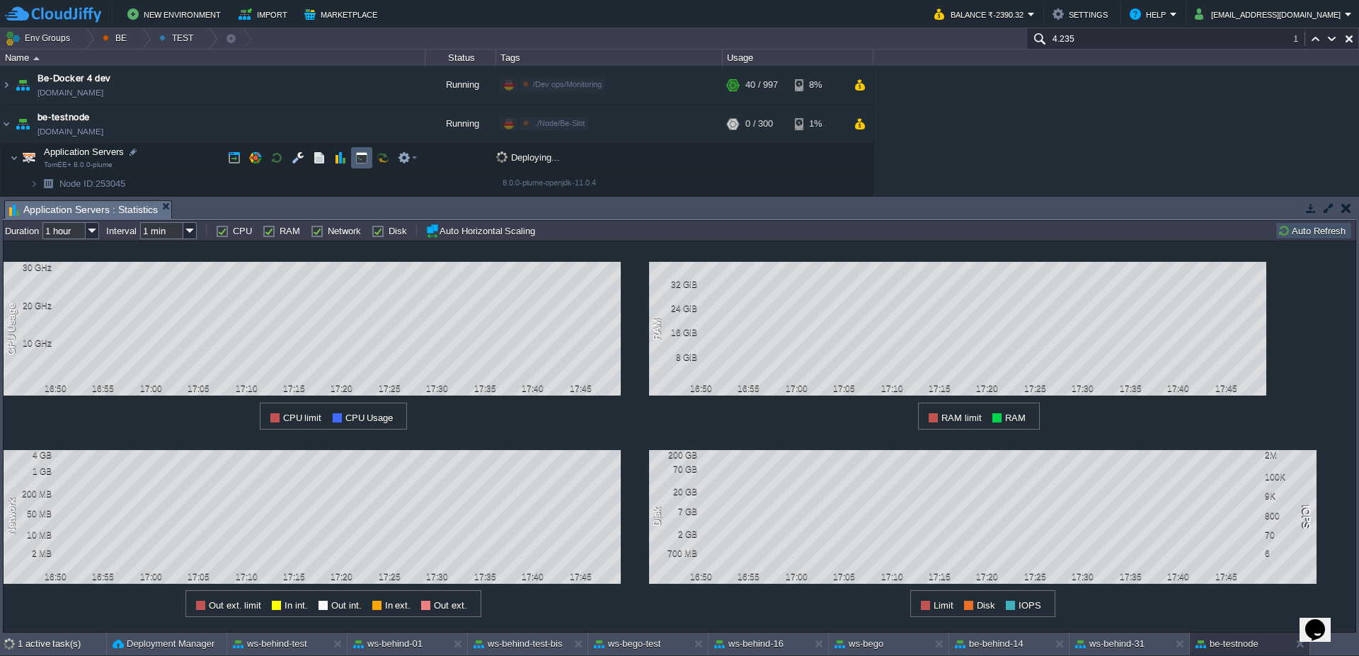
click at [356, 161] on button "button" at bounding box center [361, 157] width 13 height 13
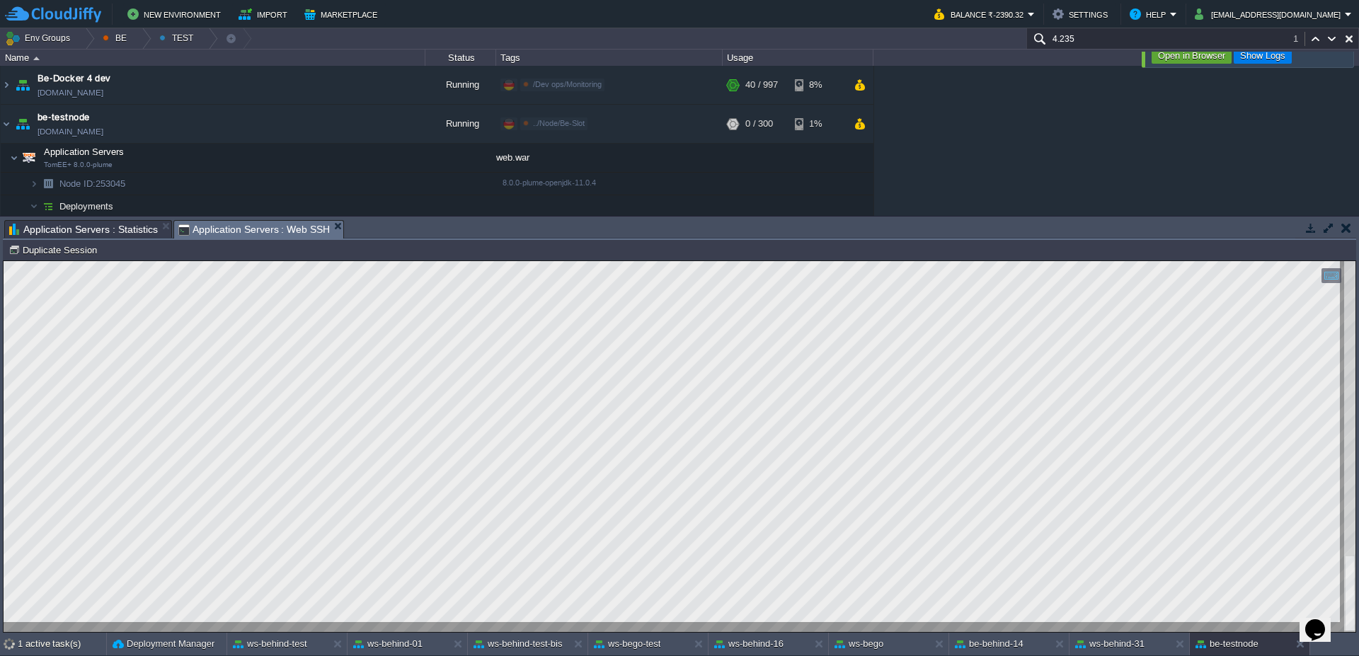
scroll to position [19, 0]
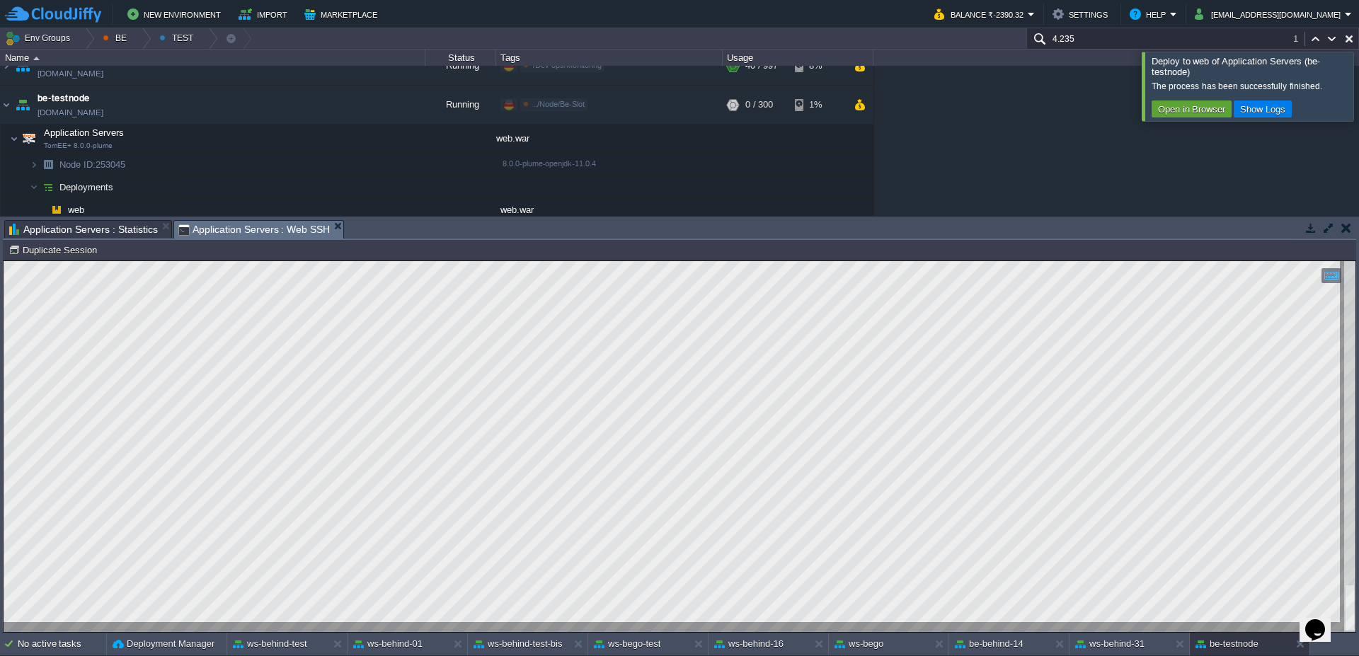
click at [1358, 86] on div at bounding box center [1376, 86] width 0 height 69
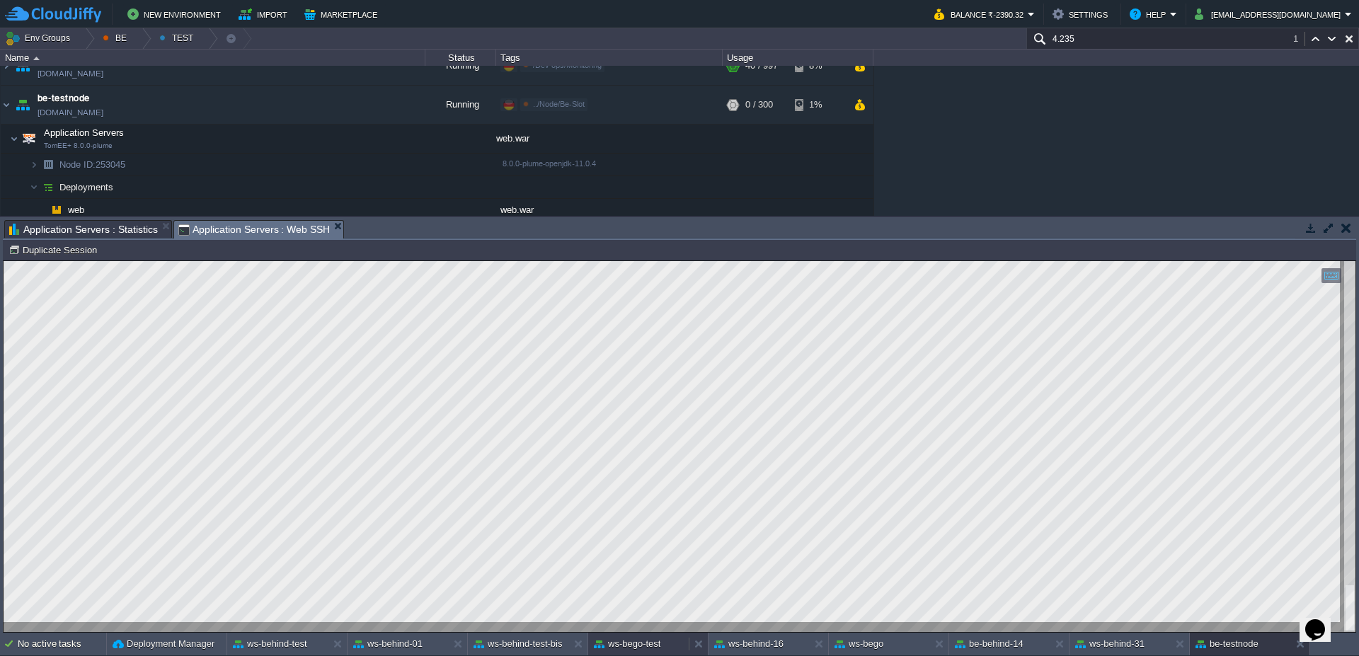
click at [634, 647] on button "ws-bego-test" at bounding box center [627, 644] width 67 height 14
type textarea "SELECT t1.* FROM mj_user t2, maj_servizio [MEDICAL_DATA], ap_utenti_azienda t1 …"
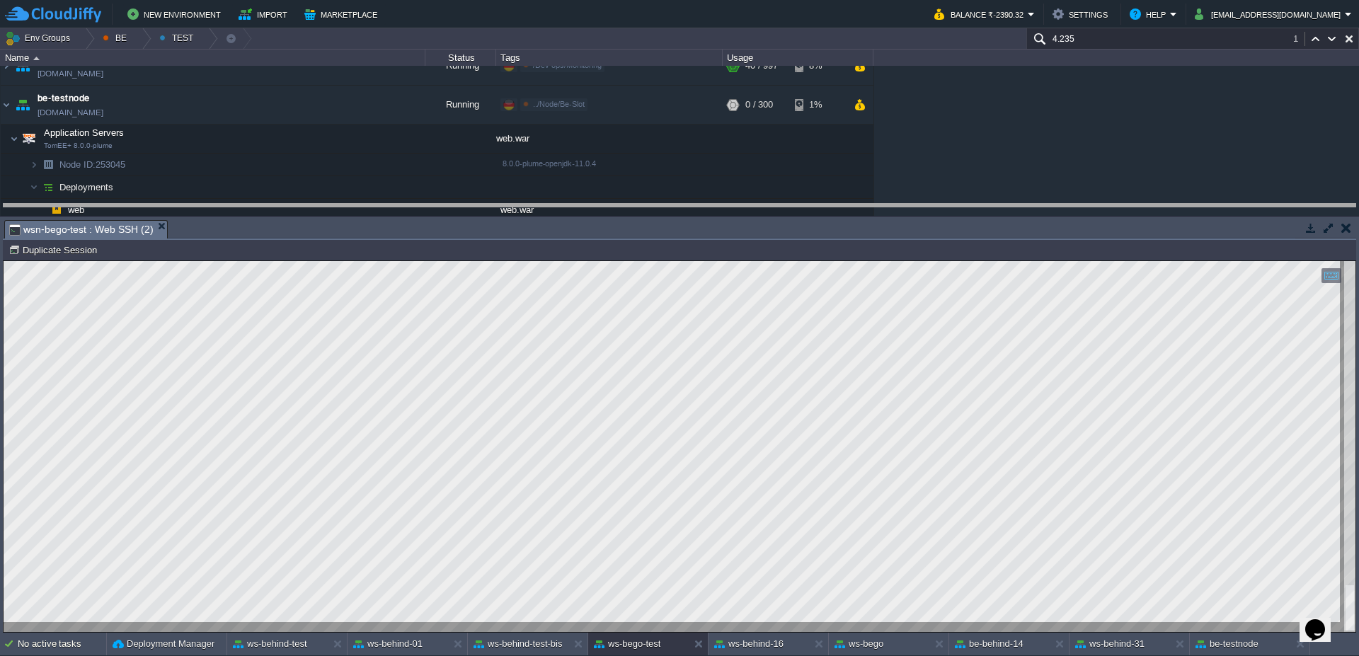
drag, startPoint x: 606, startPoint y: 233, endPoint x: 560, endPoint y: 2, distance: 235.2
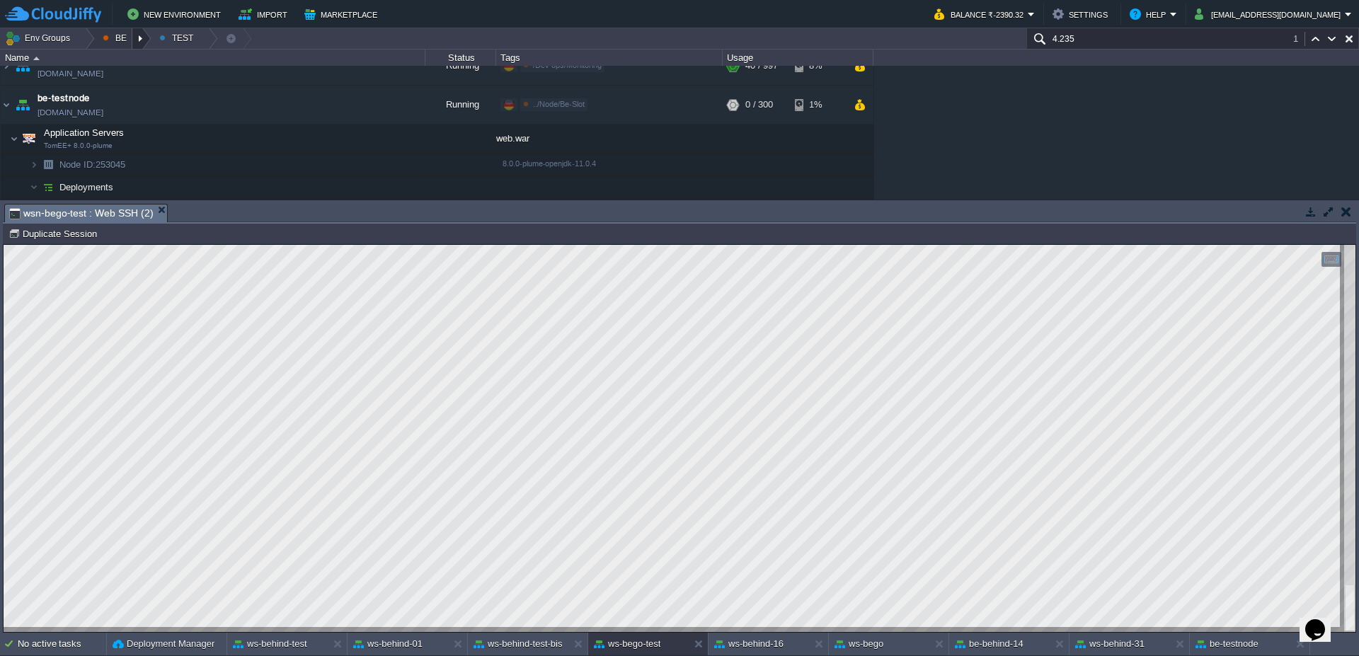
click at [146, 42] on div at bounding box center [141, 38] width 19 height 21
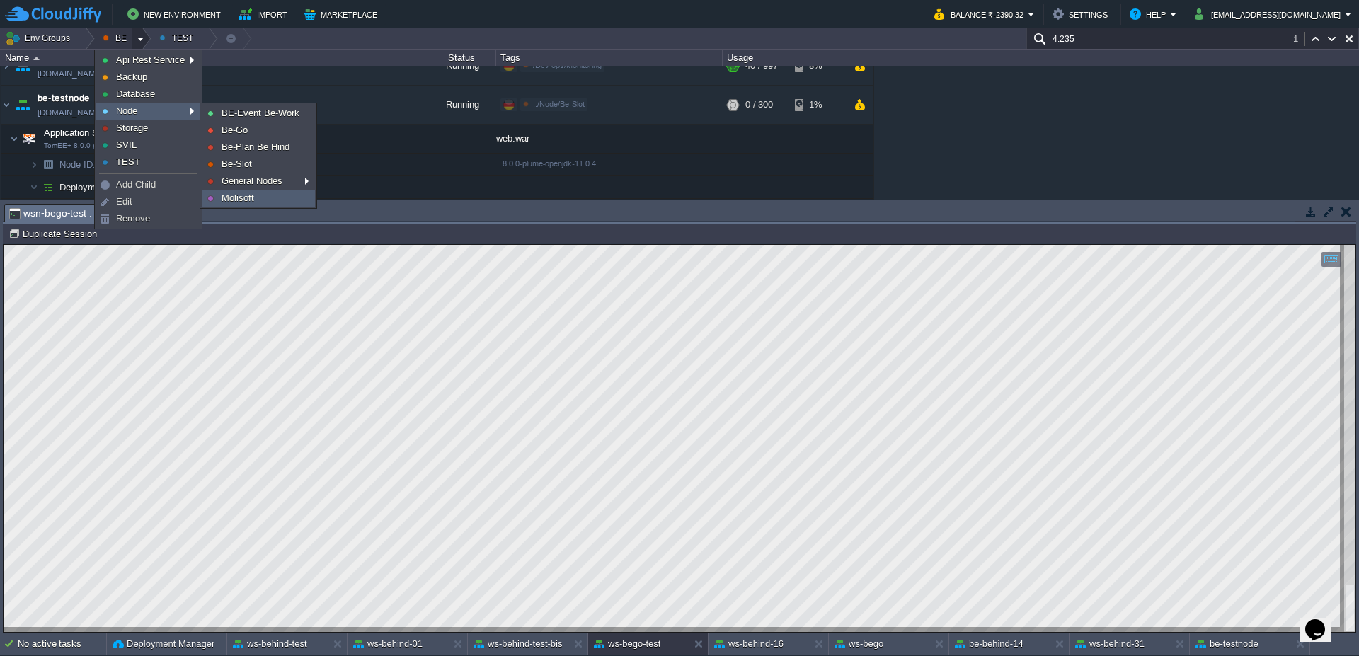
click at [253, 197] on span "Molisoft" at bounding box center [237, 197] width 33 height 11
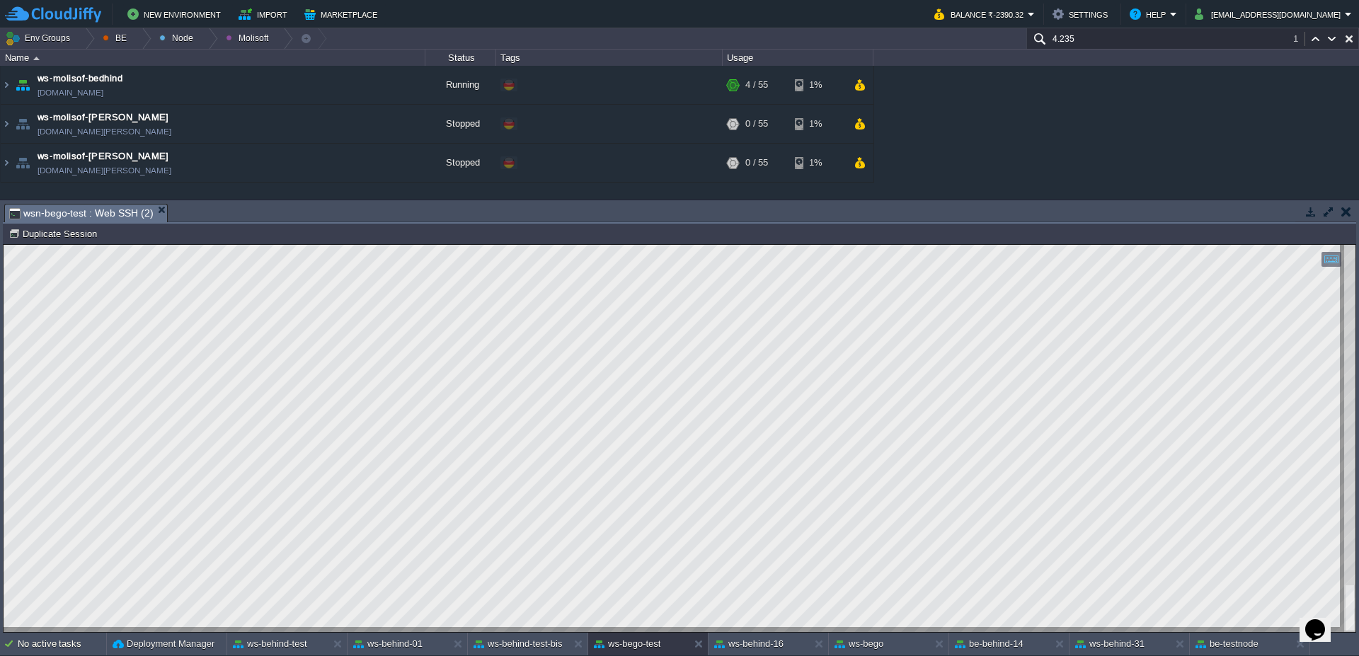
scroll to position [0, 0]
click at [398, 120] on td at bounding box center [389, 123] width 21 height 21
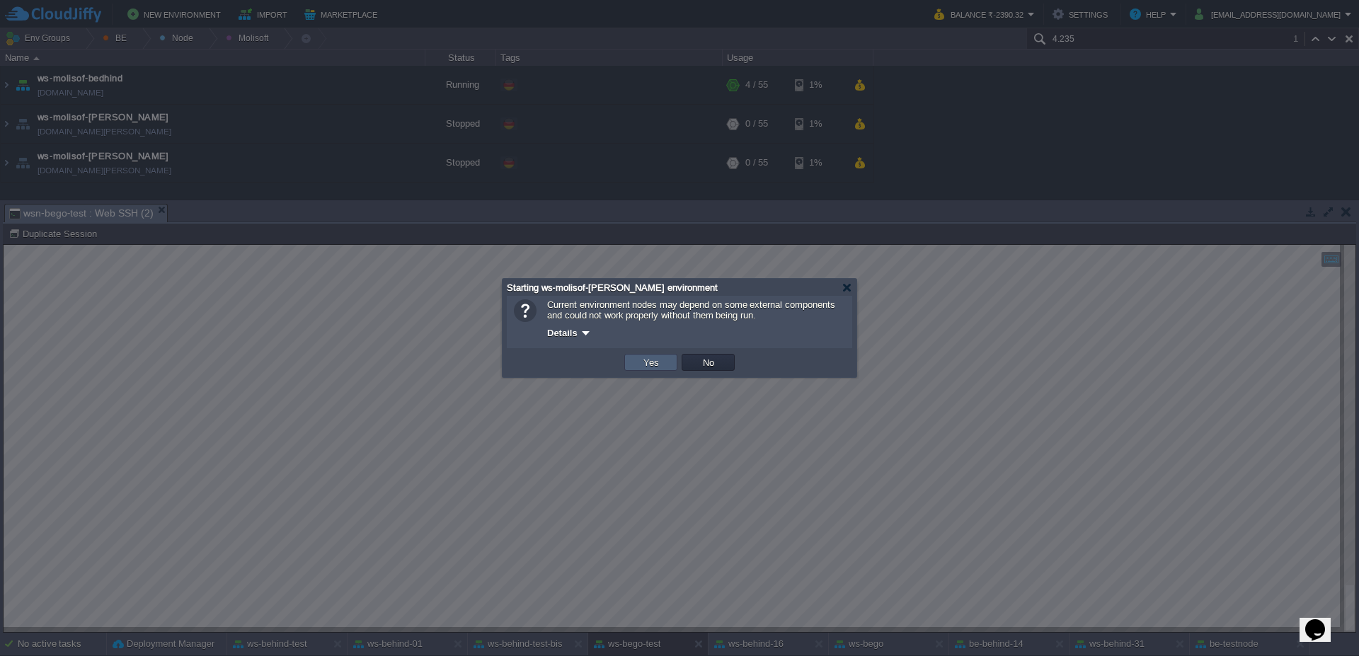
click at [662, 366] on button "Yes" at bounding box center [651, 362] width 24 height 13
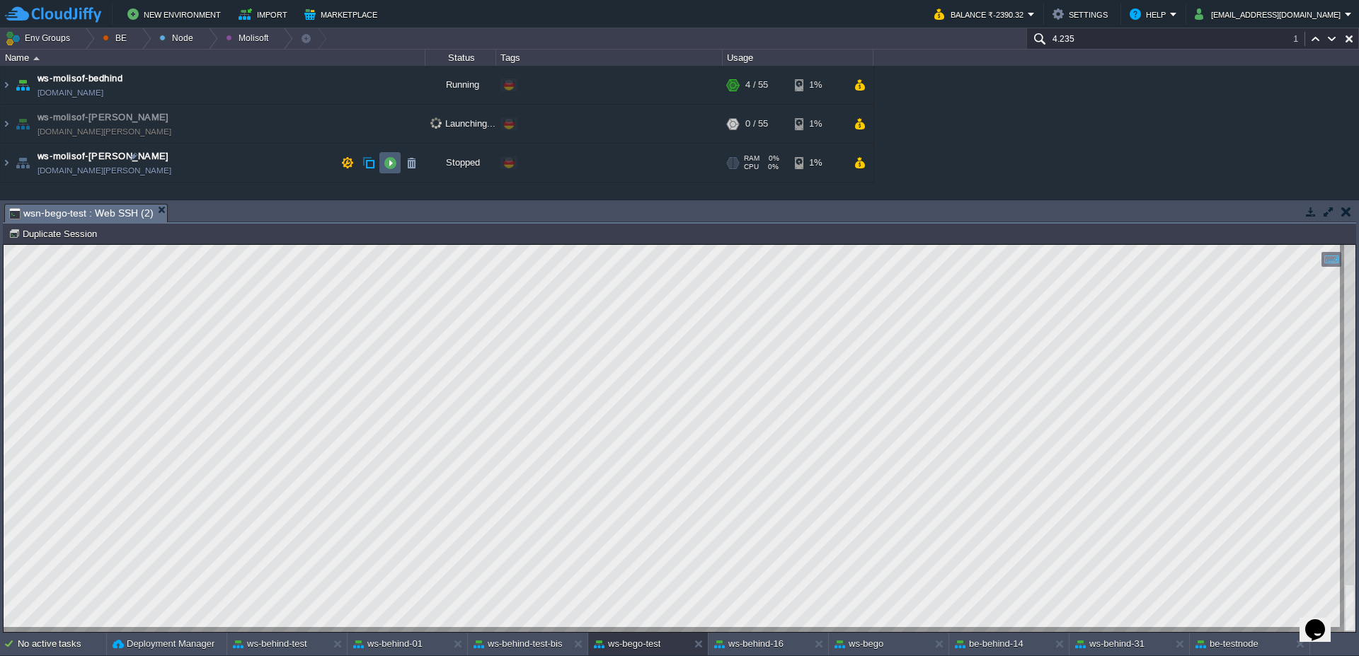
click at [388, 160] on button "button" at bounding box center [389, 162] width 13 height 13
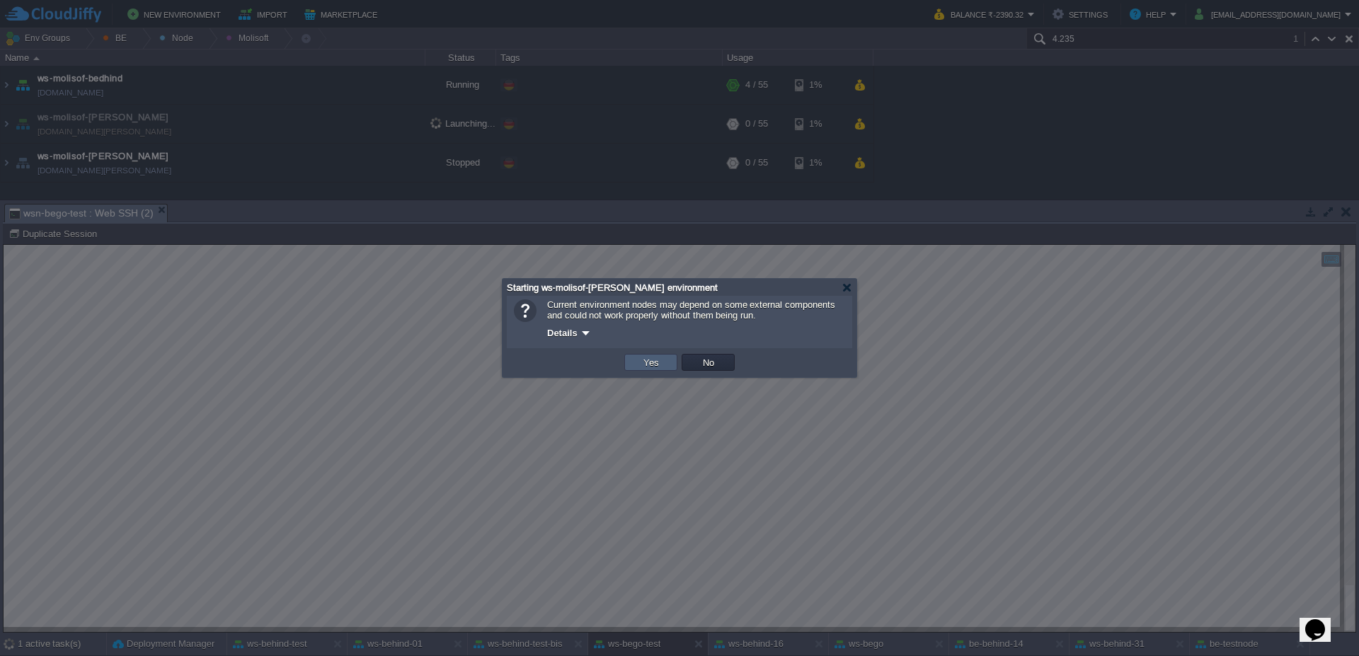
click at [654, 362] on button "Yes" at bounding box center [651, 362] width 24 height 13
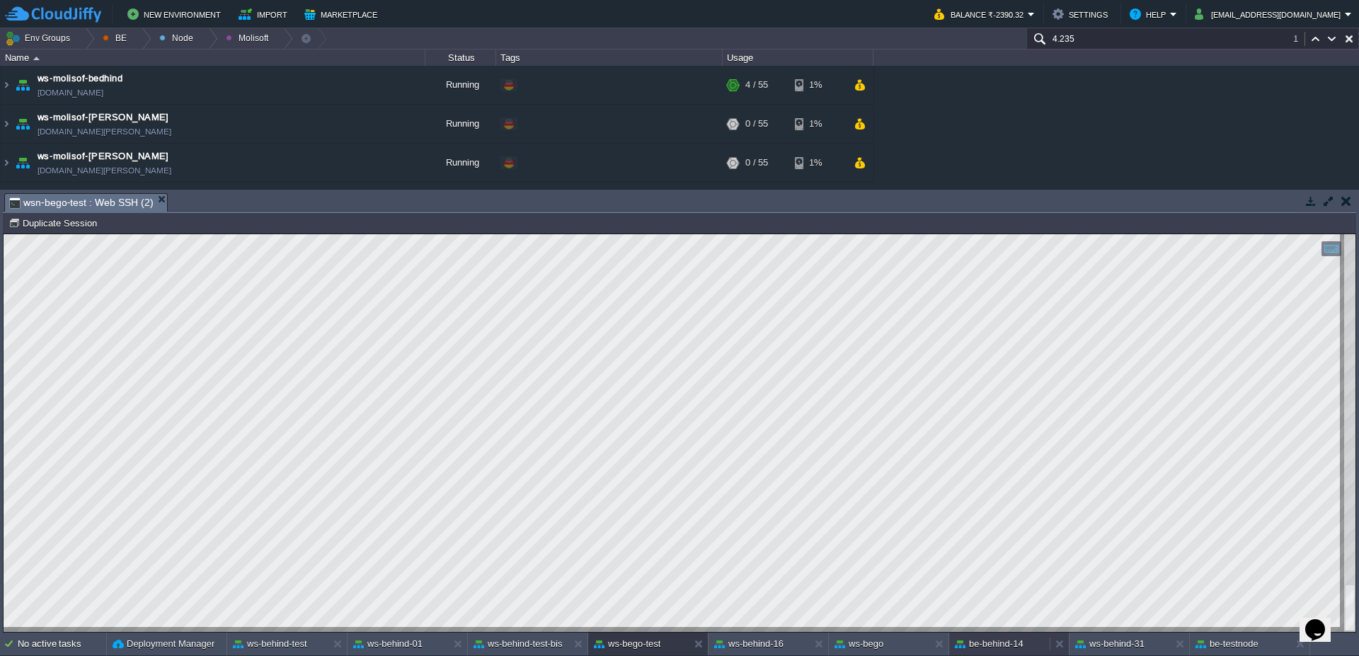
click at [1028, 650] on div "be-behind-14" at bounding box center [999, 644] width 100 height 23
click at [65, 206] on span "ben-behind-14 : Statistics" at bounding box center [72, 202] width 127 height 17
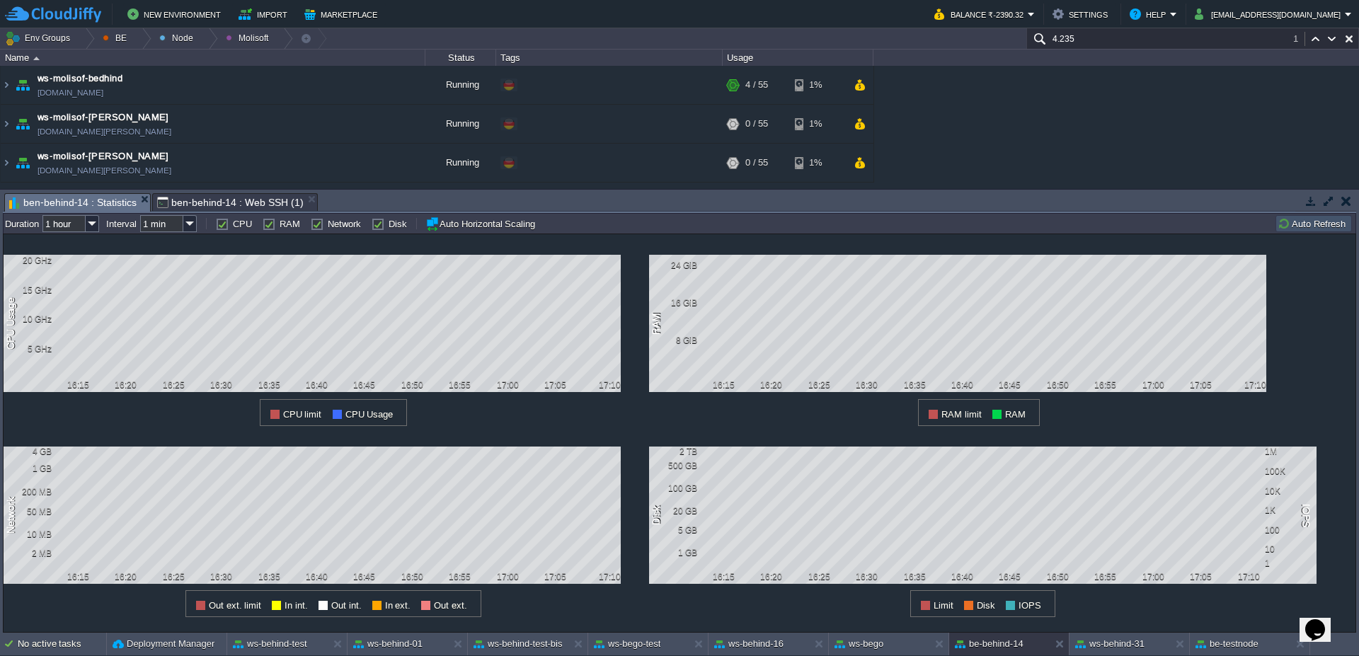
click at [1291, 222] on button "Auto Refresh" at bounding box center [1313, 223] width 72 height 13
click at [202, 204] on span "ben-behind-14 : Web SSH (1)" at bounding box center [230, 202] width 146 height 17
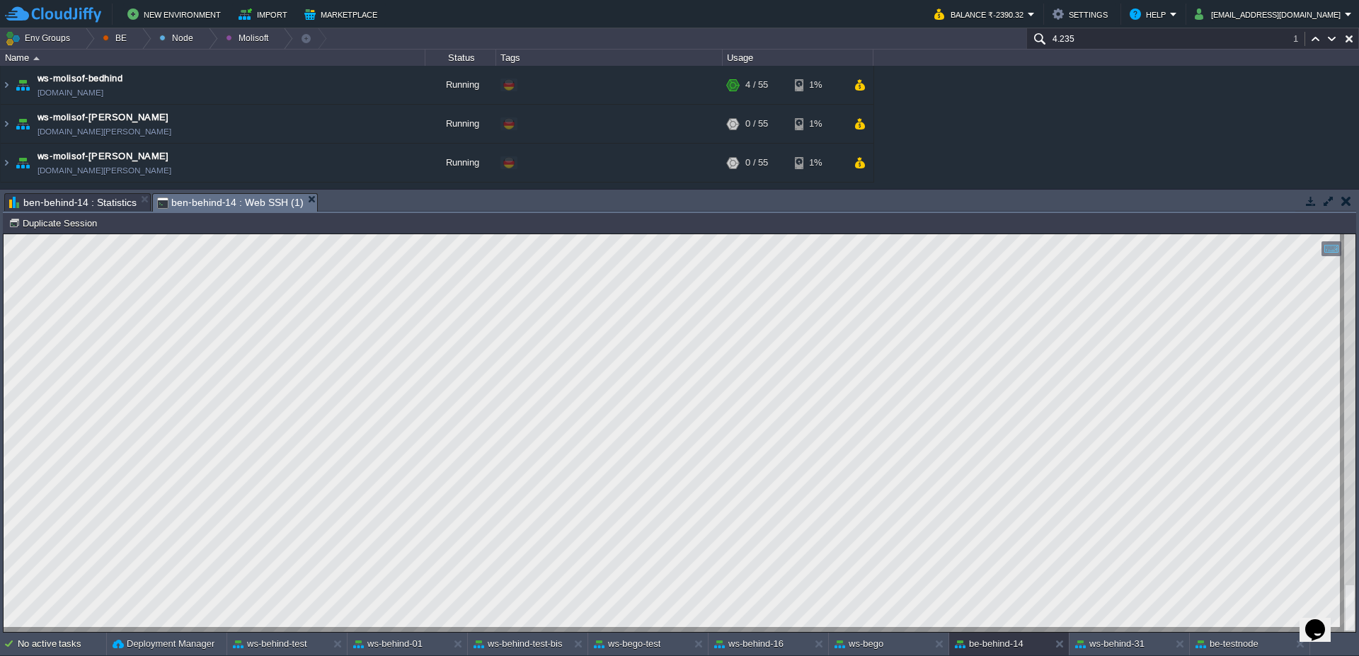
type textarea "MWDefaultUI$1"
